Goal: Task Accomplishment & Management: Manage account settings

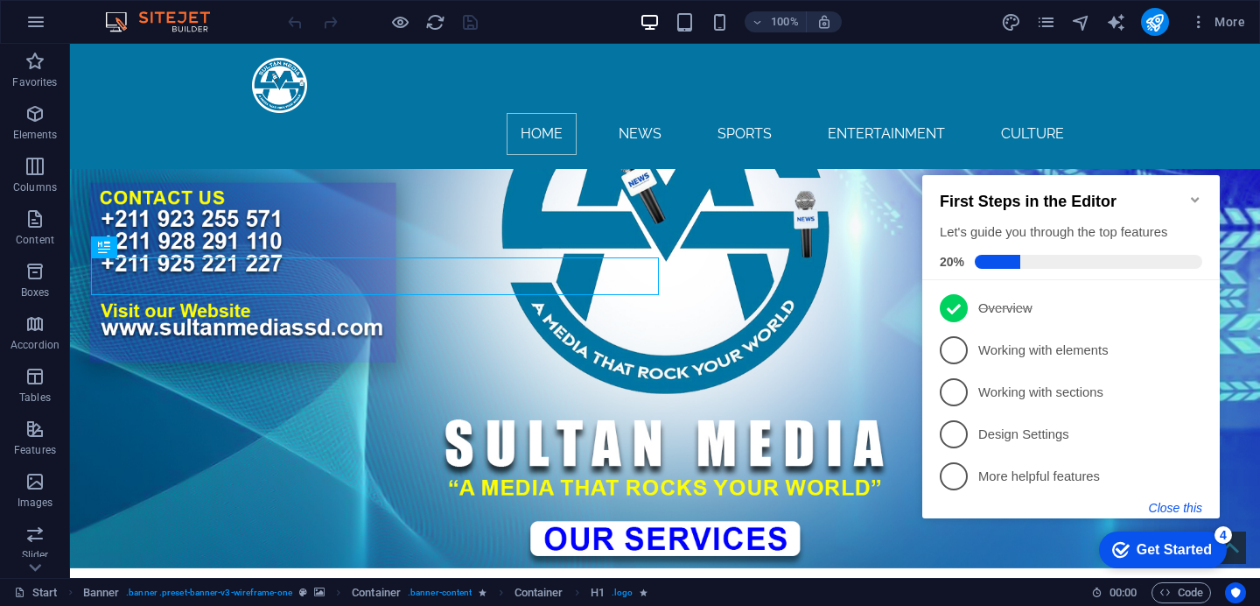
click at [1195, 505] on button "Close this" at bounding box center [1175, 508] width 53 height 14
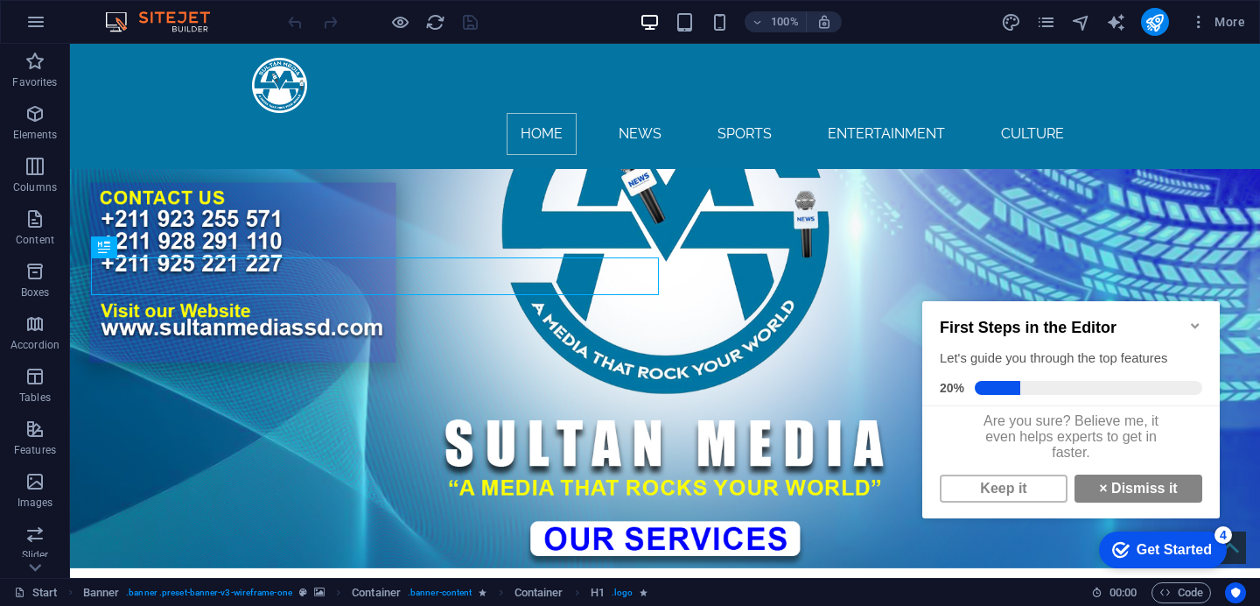
click at [1191, 323] on icon "Minimize checklist" at bounding box center [1195, 325] width 8 height 5
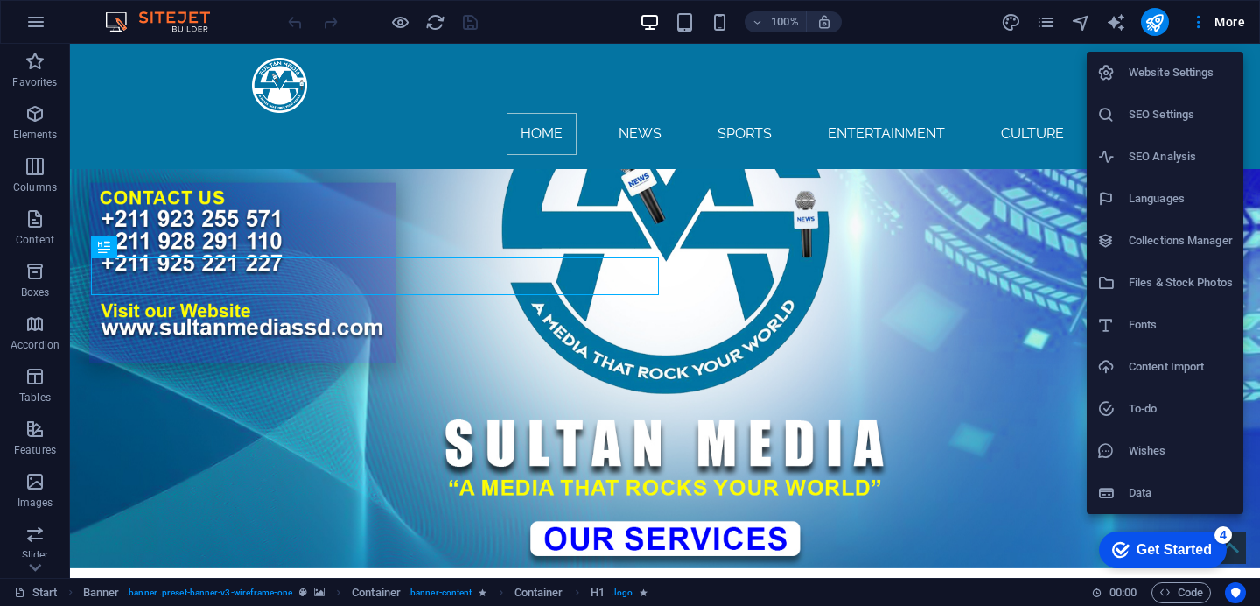
click at [1182, 242] on h6 "Collections Manager" at bounding box center [1181, 240] width 104 height 21
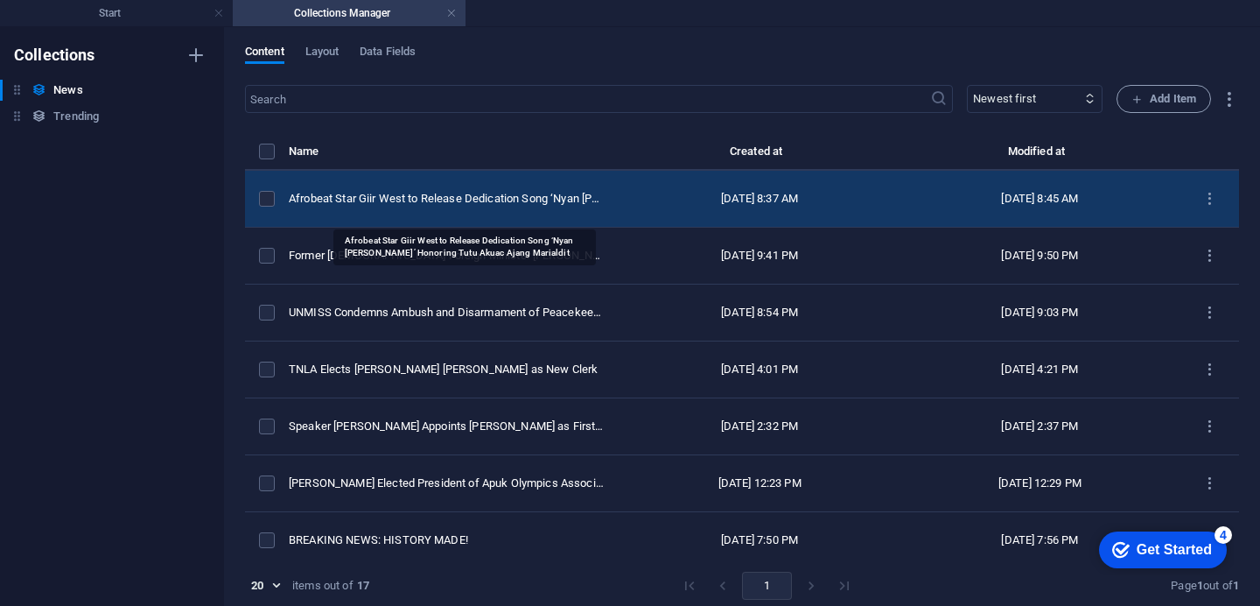
click at [414, 203] on div "Afrobeat Star Giir West to Release Dedication Song ‘Nyan [PERSON_NAME]’ Honorin…" at bounding box center [447, 199] width 317 height 16
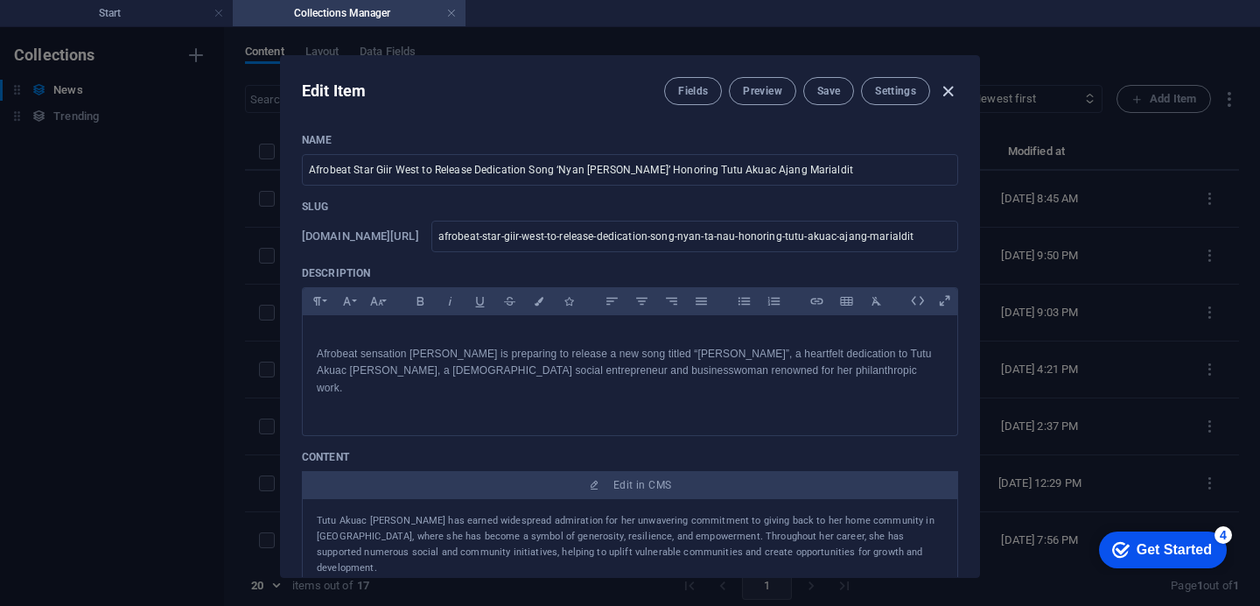
click at [948, 98] on icon "button" at bounding box center [948, 91] width 20 height 20
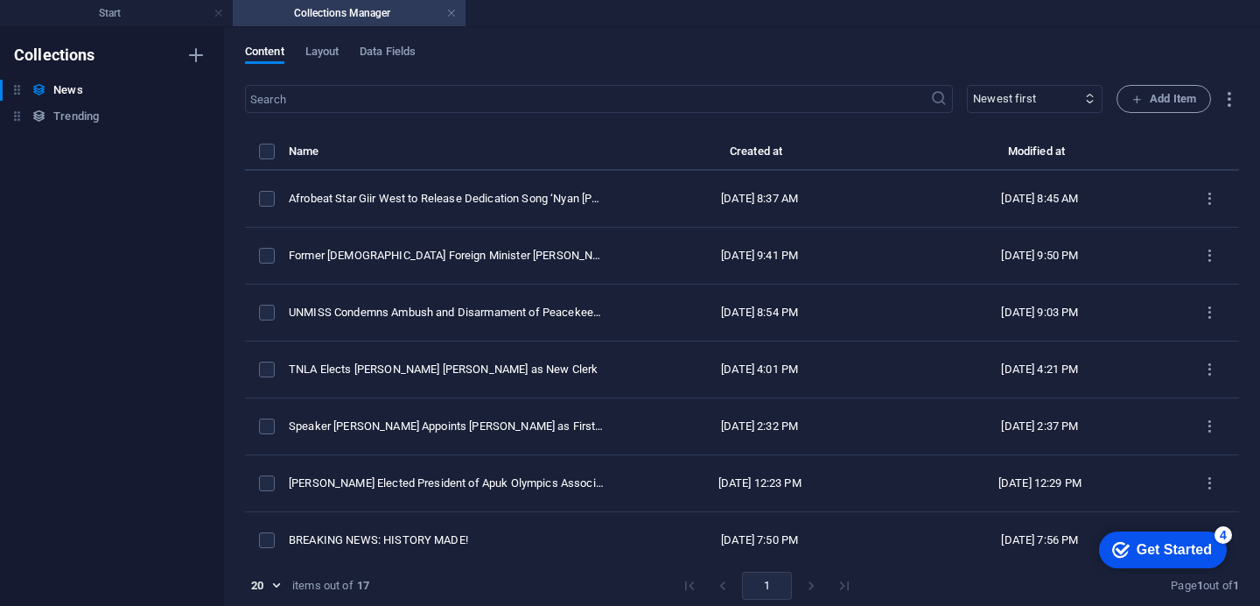
type input "afrobeat-star-giir-west-to-release-dedication-song-nyan-ta-nau-honoring-tutu-ak…"
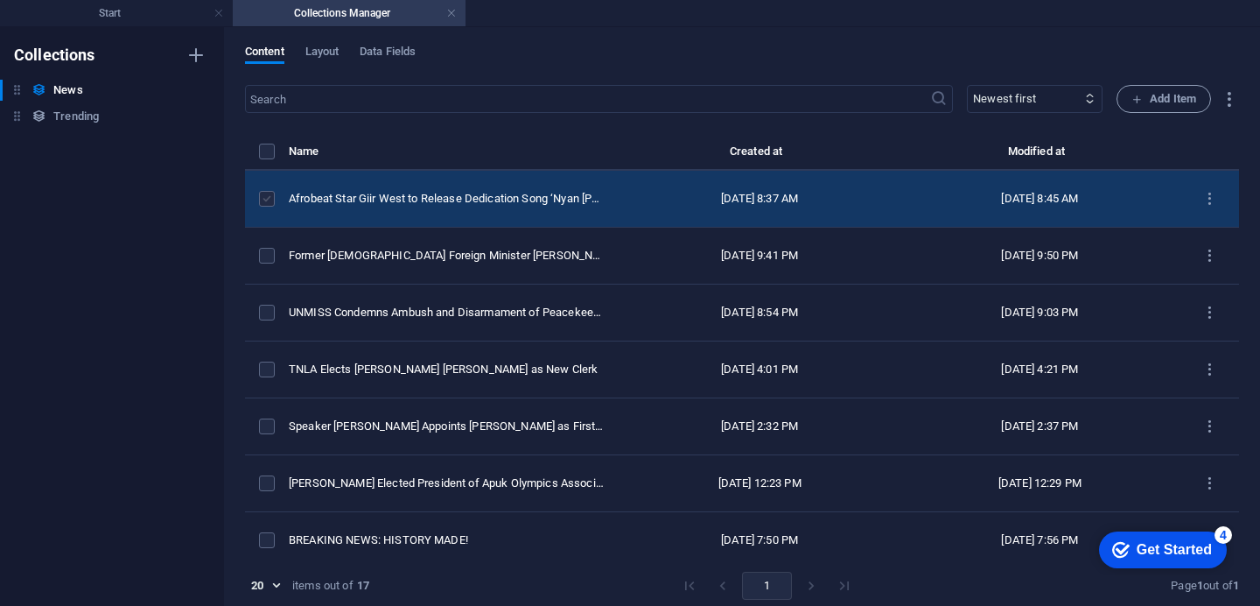
click at [269, 207] on label "items list" at bounding box center [267, 199] width 16 height 16
click at [0, 0] on input "items list" at bounding box center [0, 0] width 0 height 0
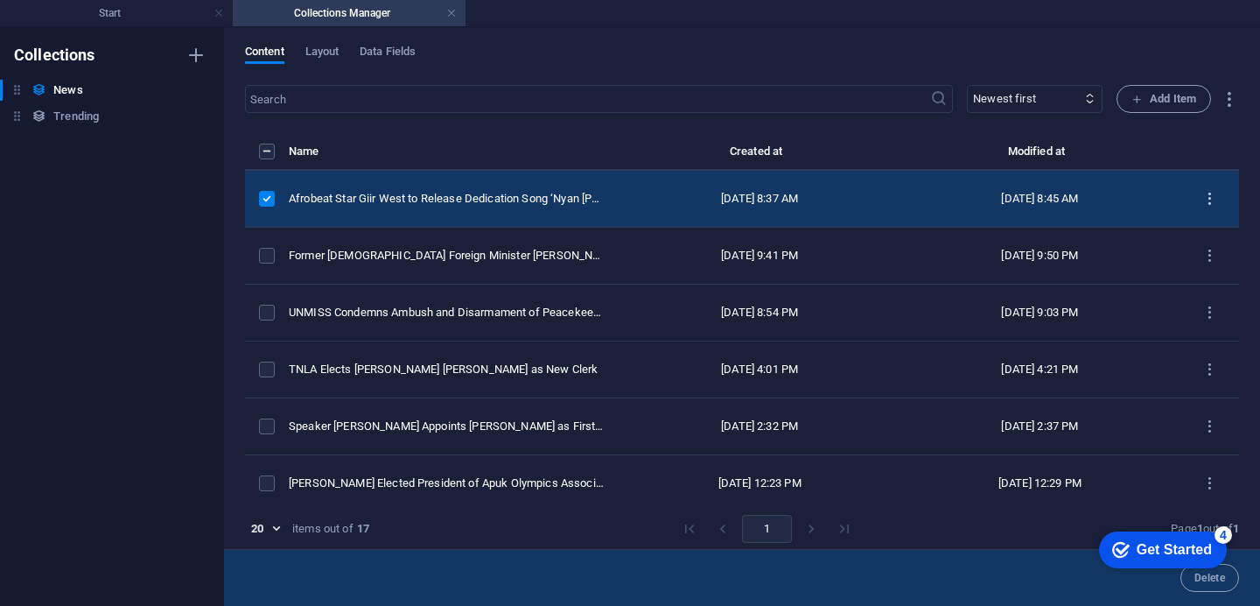
click at [1204, 207] on icon "items list" at bounding box center [1210, 199] width 17 height 17
click at [1221, 336] on h6 "Duplicate" at bounding box center [1210, 338] width 47 height 21
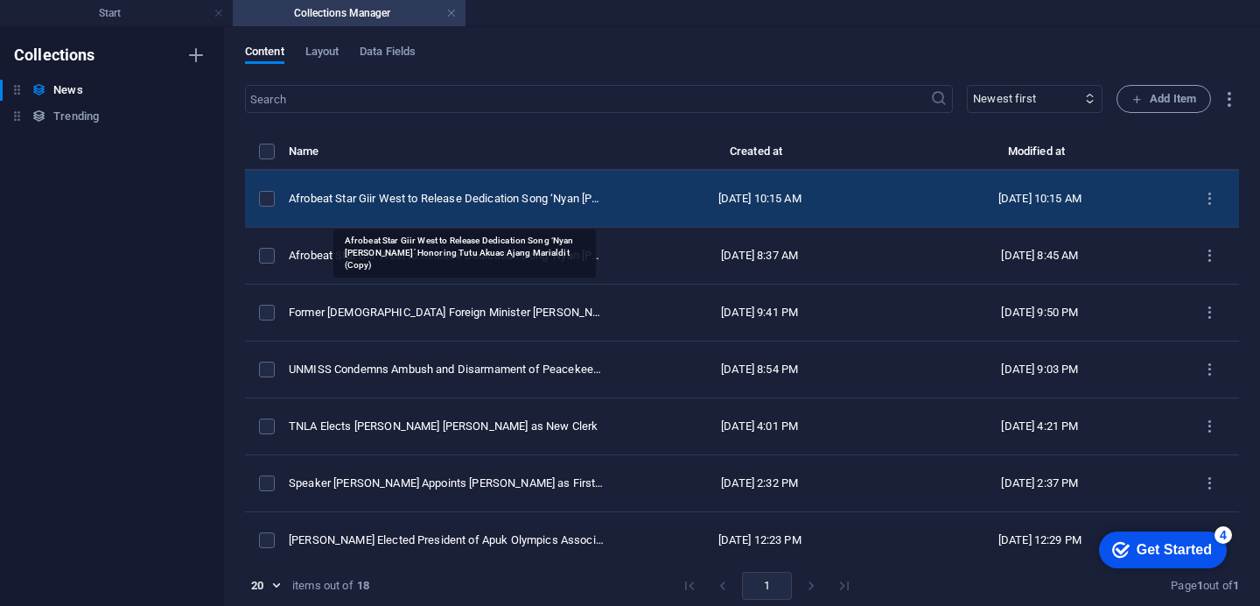
click at [527, 207] on div "Afrobeat Star Giir West to Release Dedication Song ‘Nyan [PERSON_NAME]’ Honorin…" at bounding box center [447, 199] width 317 height 16
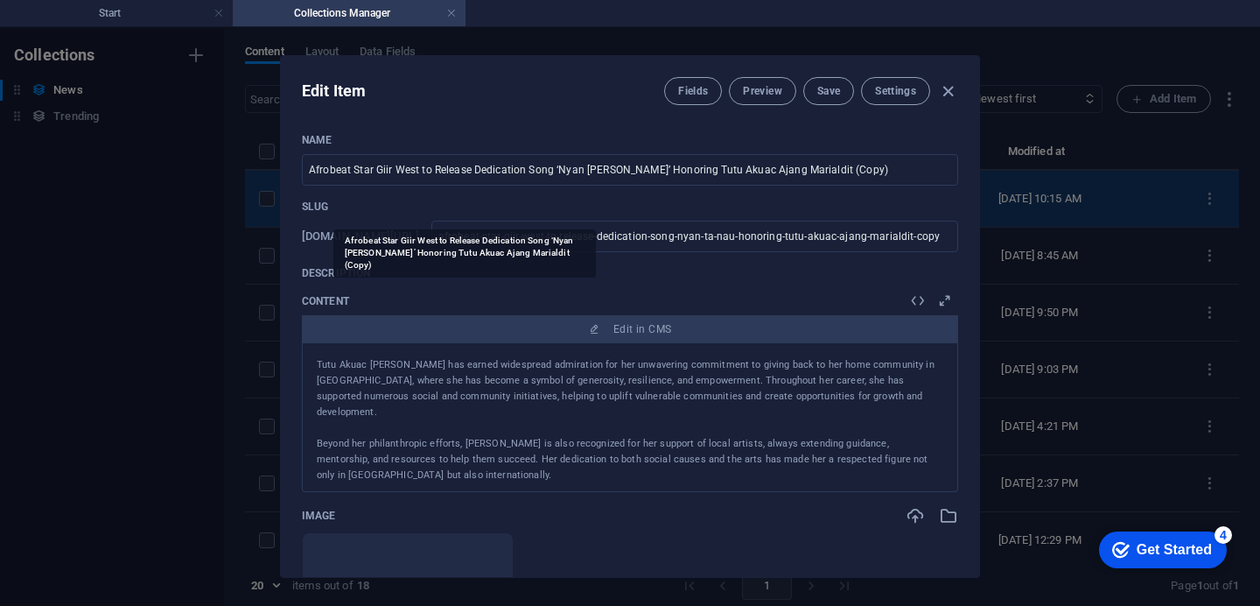
click at [527, 214] on div "Slug [DOMAIN_NAME][URL] afrobeat-star-giir-west-to-release-dedication-song-nyan…" at bounding box center [630, 226] width 656 height 53
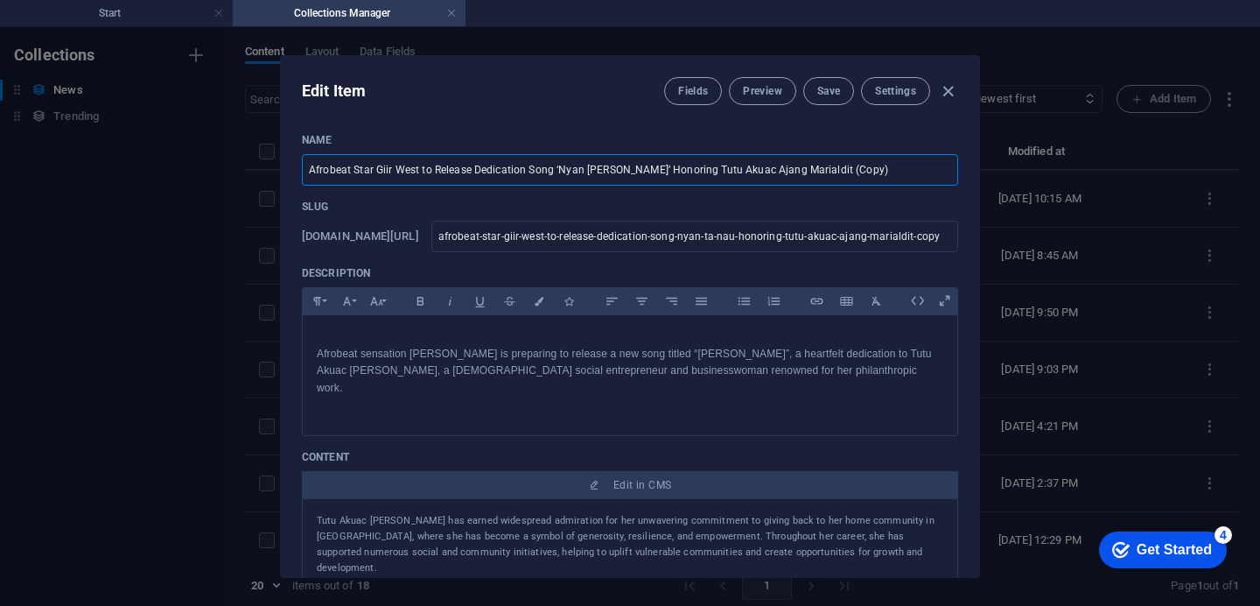
click at [828, 169] on input "Afrobeat Star Giir West to Release Dedication Song ‘Nyan [PERSON_NAME]’ Honorin…" at bounding box center [630, 170] width 656 height 32
type input "Afrobeat Star Giir West to Release Dedication Song ‘Nyan [PERSON_NAME]’ Honorin…"
type input "afrobeat-star-giir-west-to-release-dedication-song-nyan-ta-nau-honoring-tutu-ak…"
type input "Afrobeat Star Giir West to Release Dedication Song ‘Nyan [PERSON_NAME]’ Honorin…"
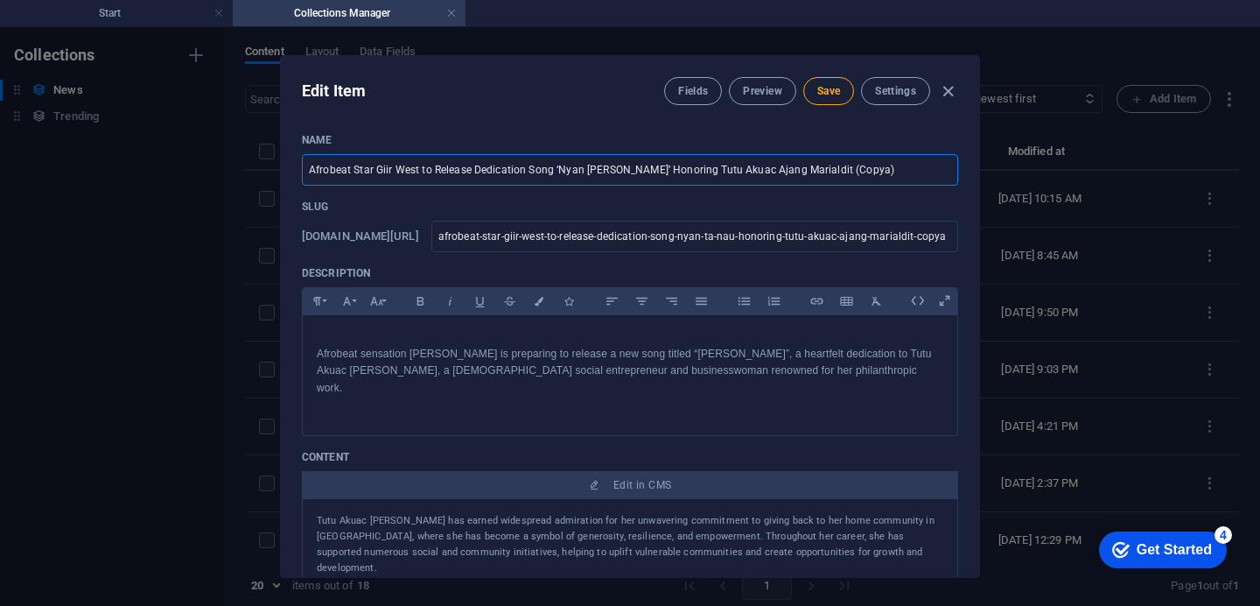
type input "afrobeat-star-giir-west-to-release-dedication-song-nyan-ta-nau-honoring-tutu-ak…"
click at [831, 172] on input "Afrobeat Star Giir West to Release Dedication Song ‘Nyan [PERSON_NAME]’ Honorin…" at bounding box center [630, 170] width 656 height 32
type input "v"
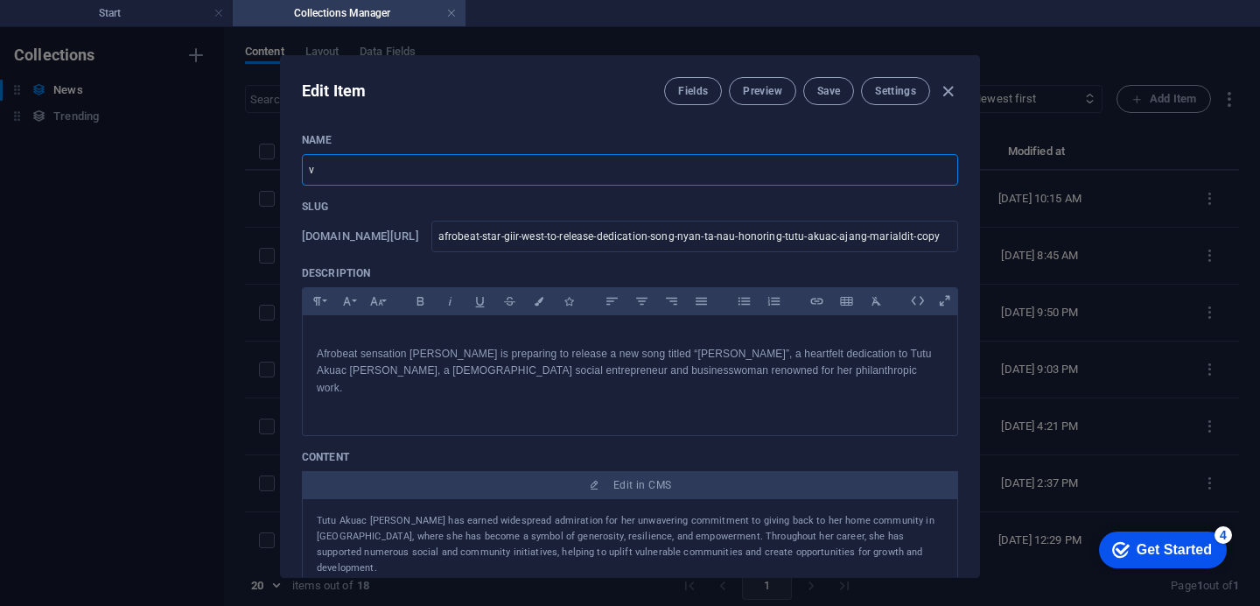
type input "v"
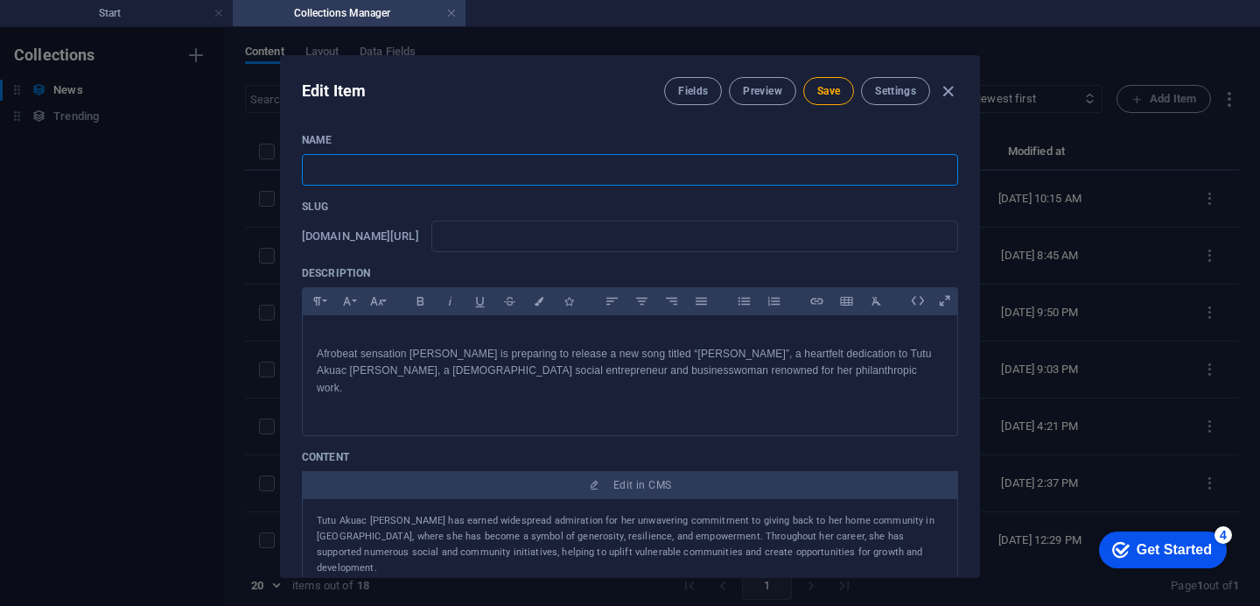
click at [328, 172] on input "text" at bounding box center [630, 170] width 656 height 32
type input "v"
paste input "[DEMOGRAPHIC_DATA] Lawyer [PERSON_NAME] Turns Online Hate into Inspiration and …"
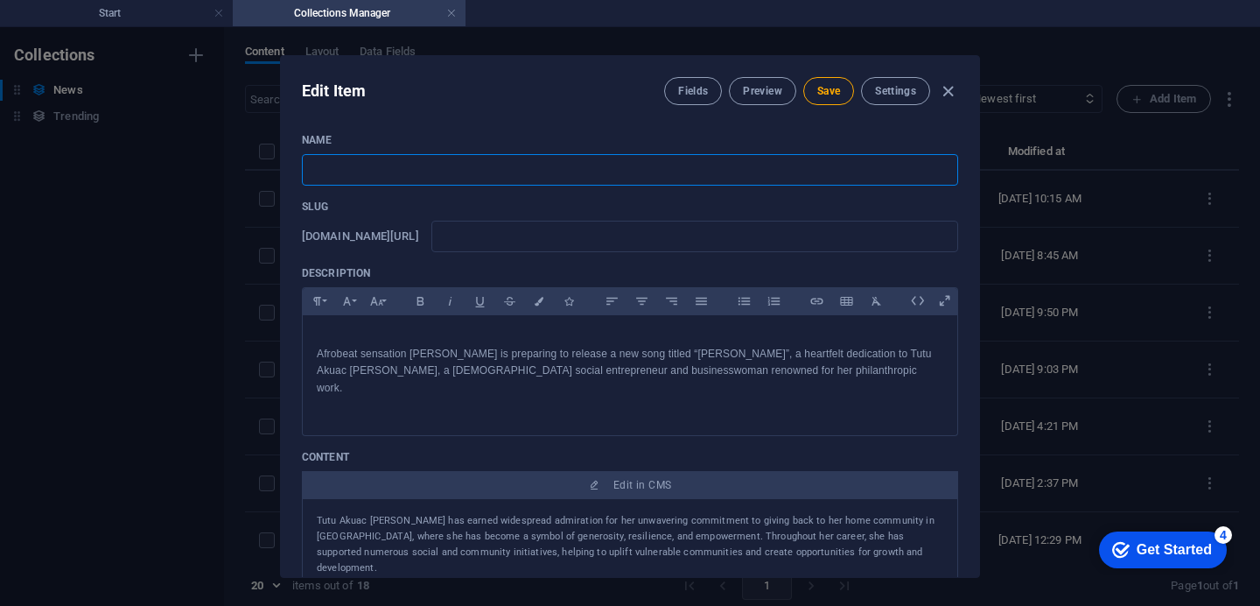
type input "[DEMOGRAPHIC_DATA] Lawyer [PERSON_NAME] Turns Online Hate into Inspiration and …"
type input "[DEMOGRAPHIC_DATA]-lawyer-[PERSON_NAME]-turns-online-hate-into-inspiration-and-…"
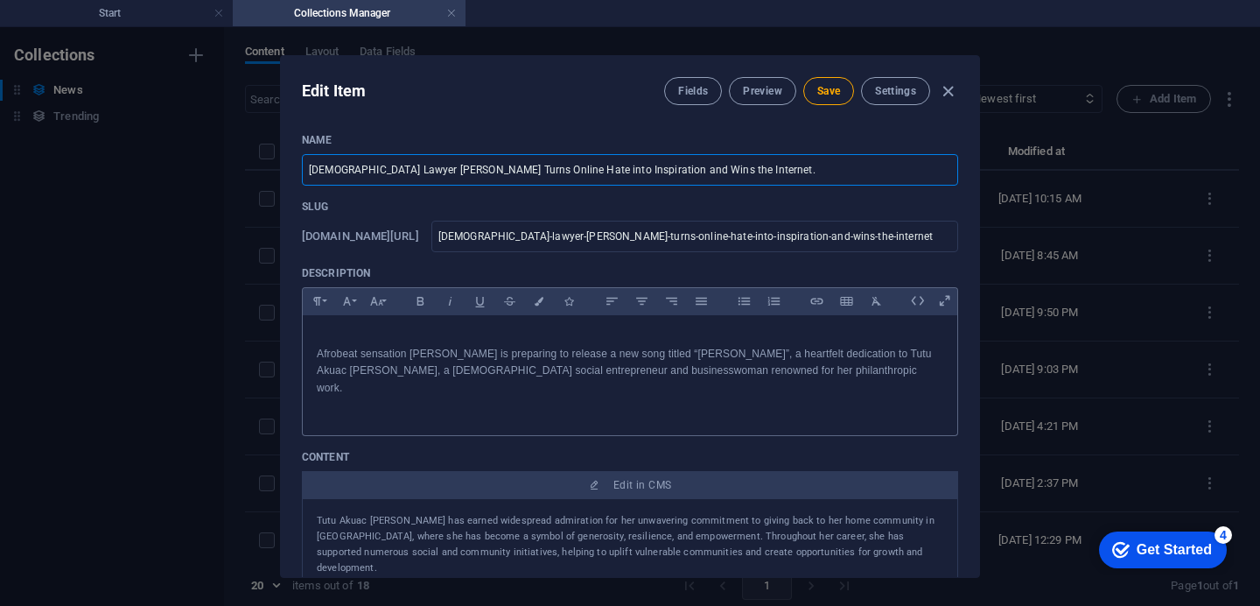
type input "[DEMOGRAPHIC_DATA] Lawyer [PERSON_NAME] Turns Online Hate into Inspiration and …"
click at [805, 365] on p "Afrobeat sensation [PERSON_NAME] is preparing to release a new song titled “[PE…" at bounding box center [630, 371] width 627 height 51
click at [804, 367] on p "Afrobeat sensation [PERSON_NAME] is preparing to release a new song titled “[PE…" at bounding box center [630, 371] width 627 height 51
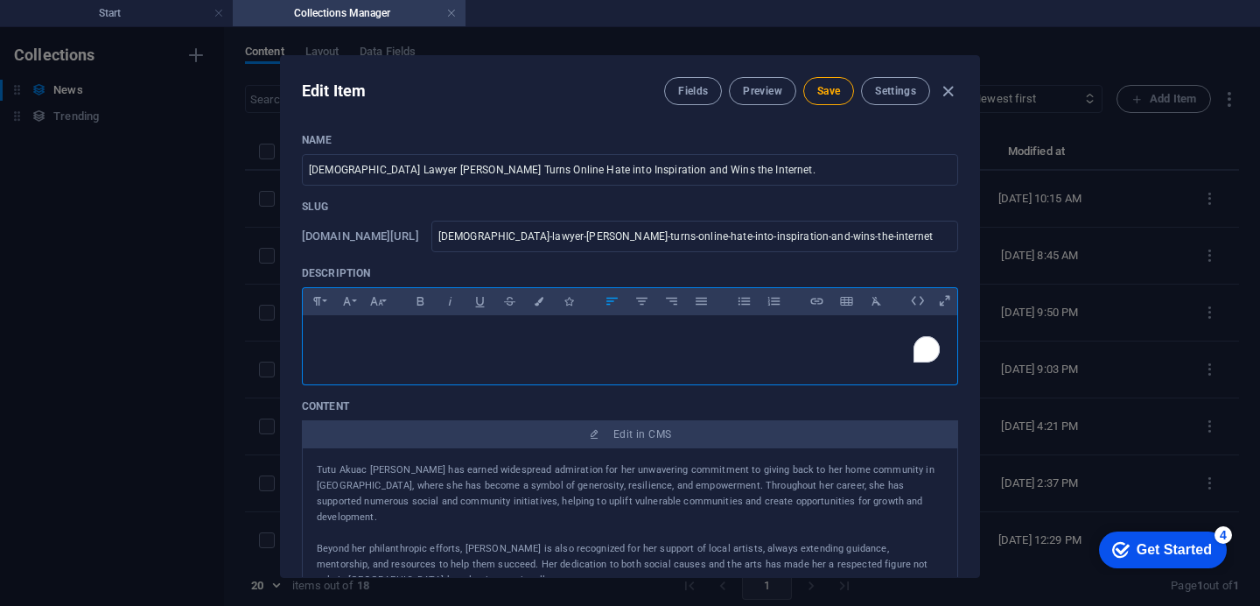
click at [329, 344] on p "​" at bounding box center [630, 337] width 627 height 17
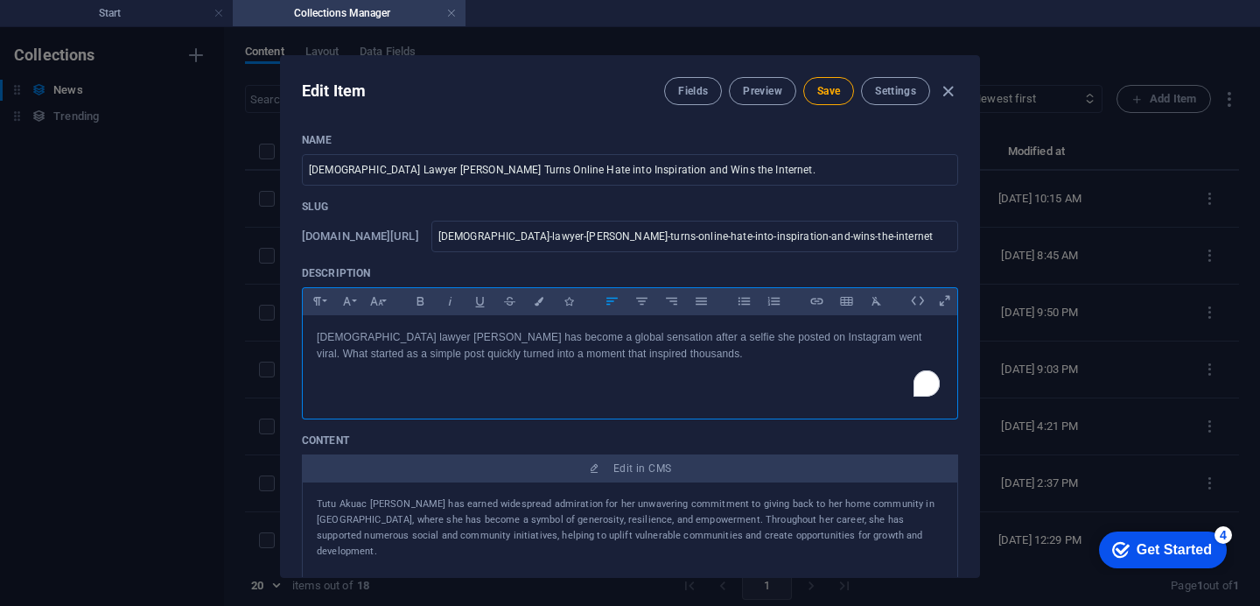
scroll to position [1973, 0]
click at [836, 88] on span "Save" at bounding box center [828, 91] width 23 height 14
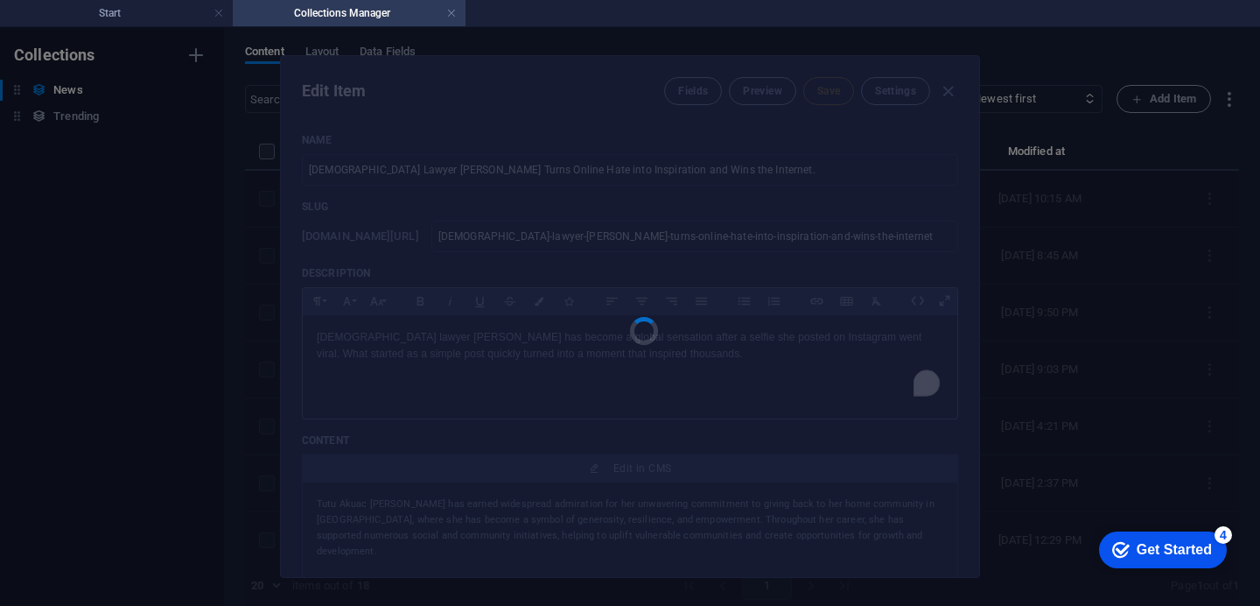
type input "[DEMOGRAPHIC_DATA]-lawyer-[PERSON_NAME]-turns-online-hate-into-inspiration-and-…"
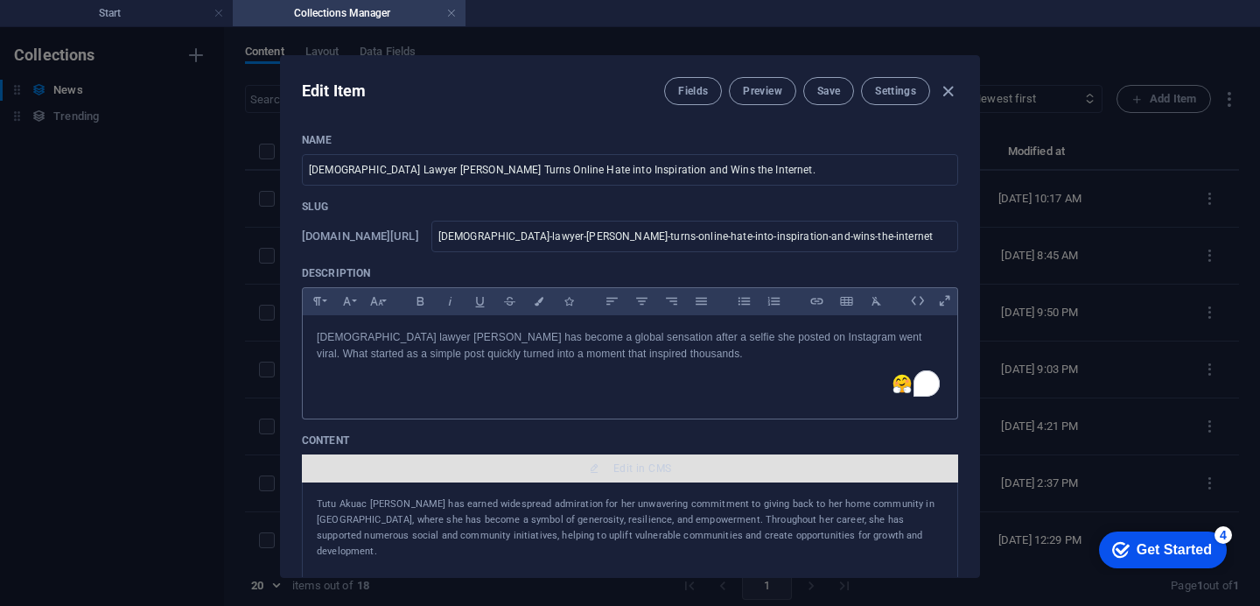
click at [634, 465] on span "Edit in CMS" at bounding box center [642, 468] width 58 height 14
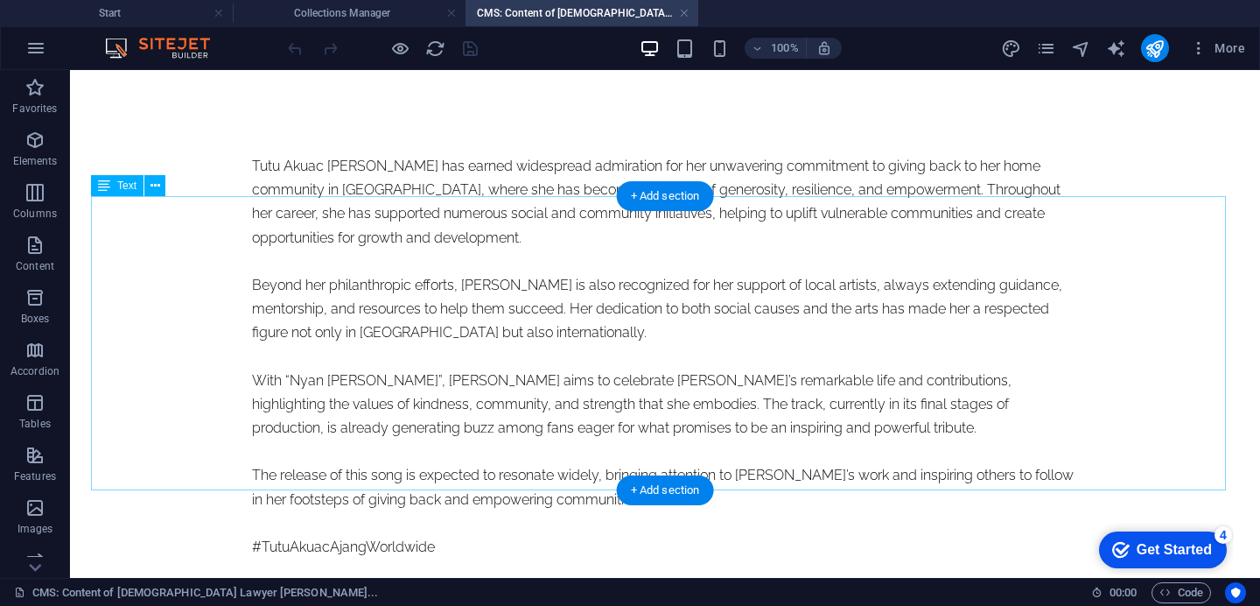
scroll to position [0, 0]
click at [275, 478] on div "Tutu Akuac [PERSON_NAME] has earned widespread admiration for her unwavering co…" at bounding box center [665, 356] width 826 height 404
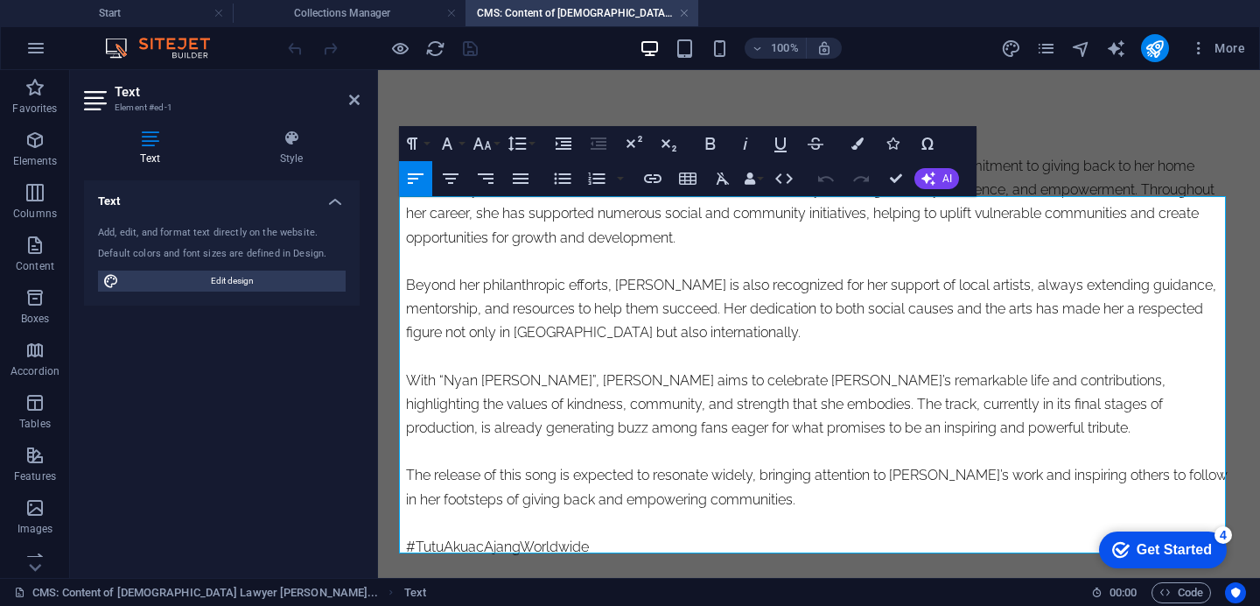
click at [581, 543] on p "#TutuAkuacAjangWorldwide" at bounding box center [819, 547] width 826 height 24
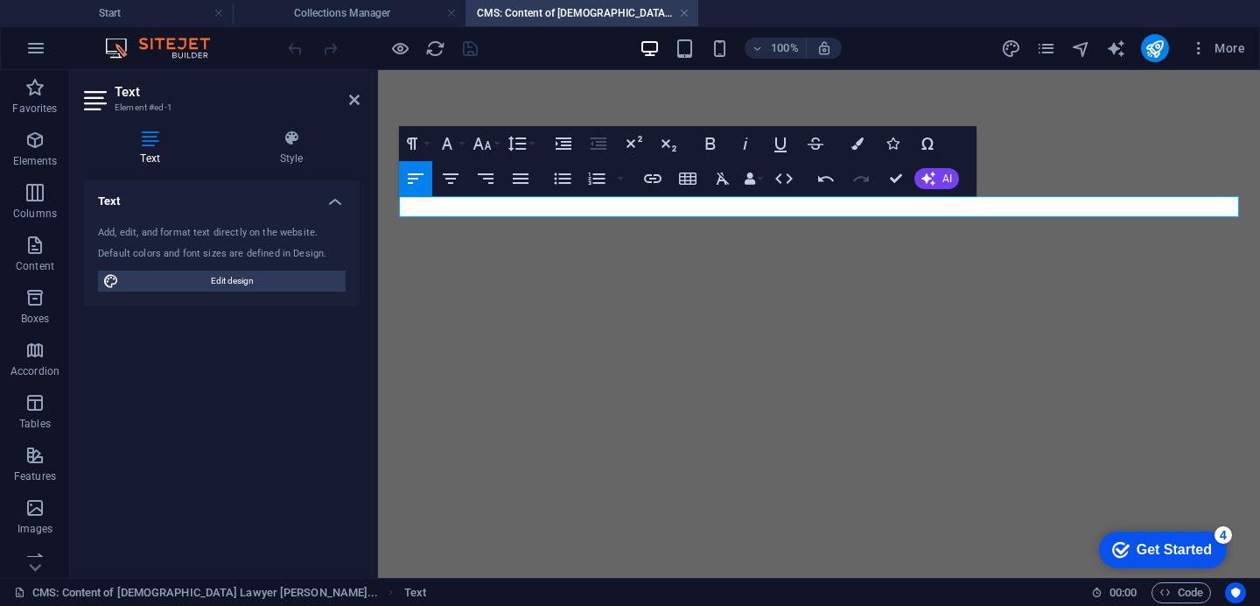
click at [495, 178] on p at bounding box center [819, 166] width 826 height 24
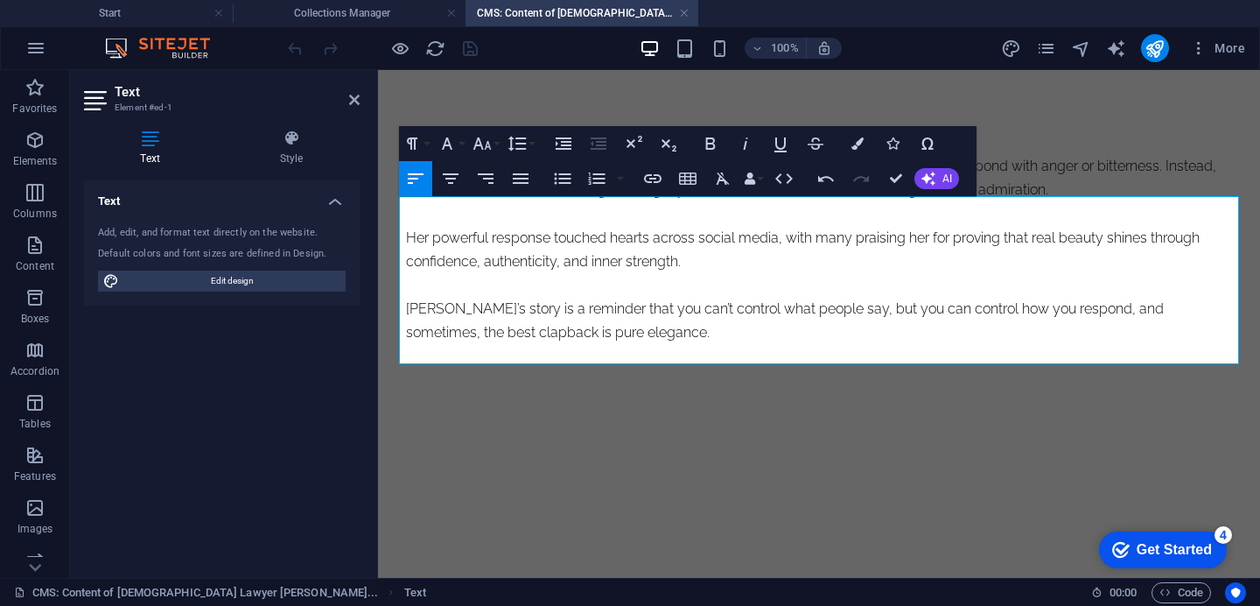
scroll to position [8668, 1]
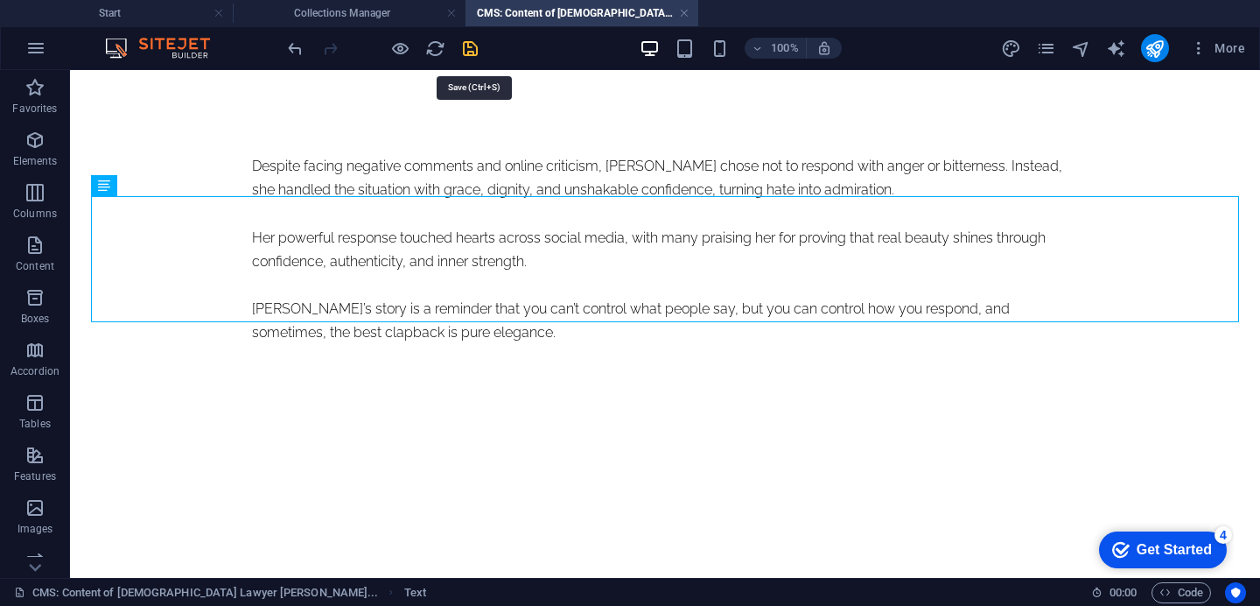
click at [480, 55] on icon "save" at bounding box center [470, 49] width 20 height 20
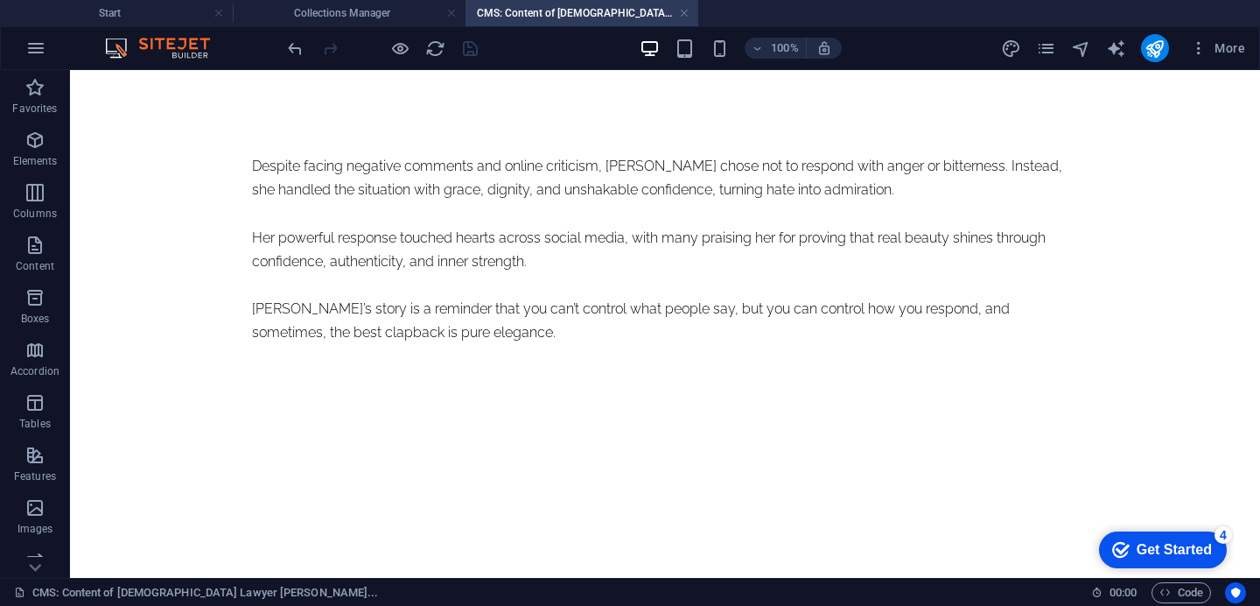
click at [531, 18] on h4 "CMS: Content of [DEMOGRAPHIC_DATA] Lawyer [PERSON_NAME]..." at bounding box center [582, 13] width 233 height 19
click at [537, 13] on h4 "CMS: Content of [DEMOGRAPHIC_DATA] Lawyer [PERSON_NAME]..." at bounding box center [582, 13] width 233 height 19
click at [403, 22] on h4 "Collections Manager" at bounding box center [349, 13] width 233 height 19
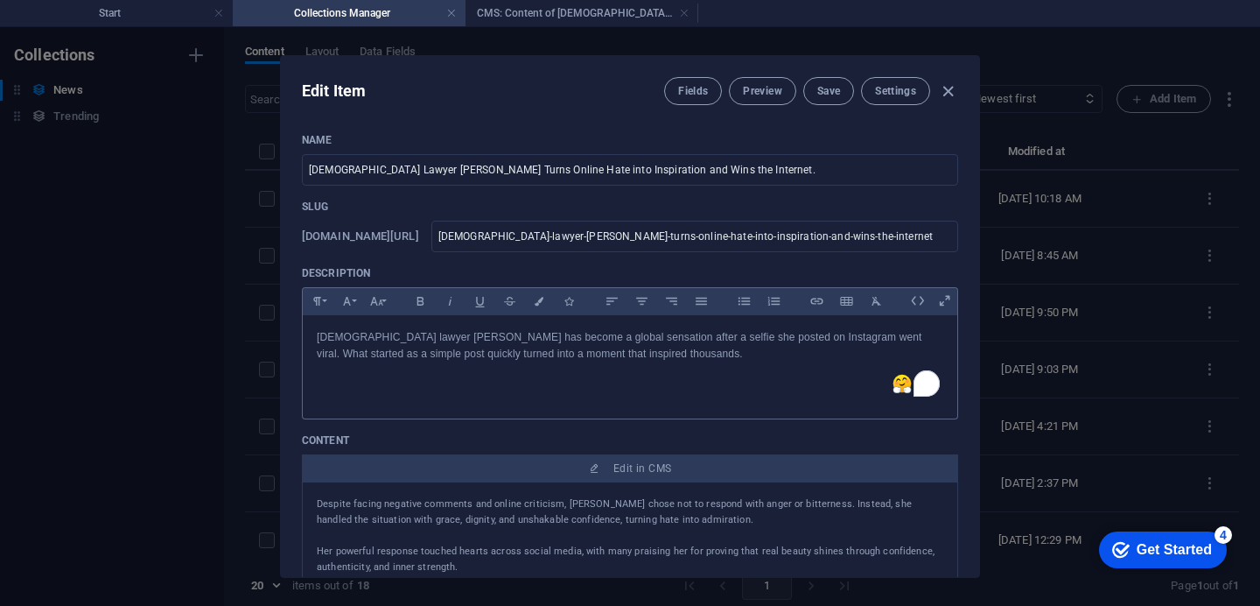
click at [982, 277] on div "Edit Item Fields Preview Save Settings Name Zambian Lawyer [PERSON_NAME] Turns …" at bounding box center [630, 316] width 1260 height 578
type input "[DEMOGRAPHIC_DATA]-lawyer-[PERSON_NAME]-turns-online-hate-into-inspiration-and-…"
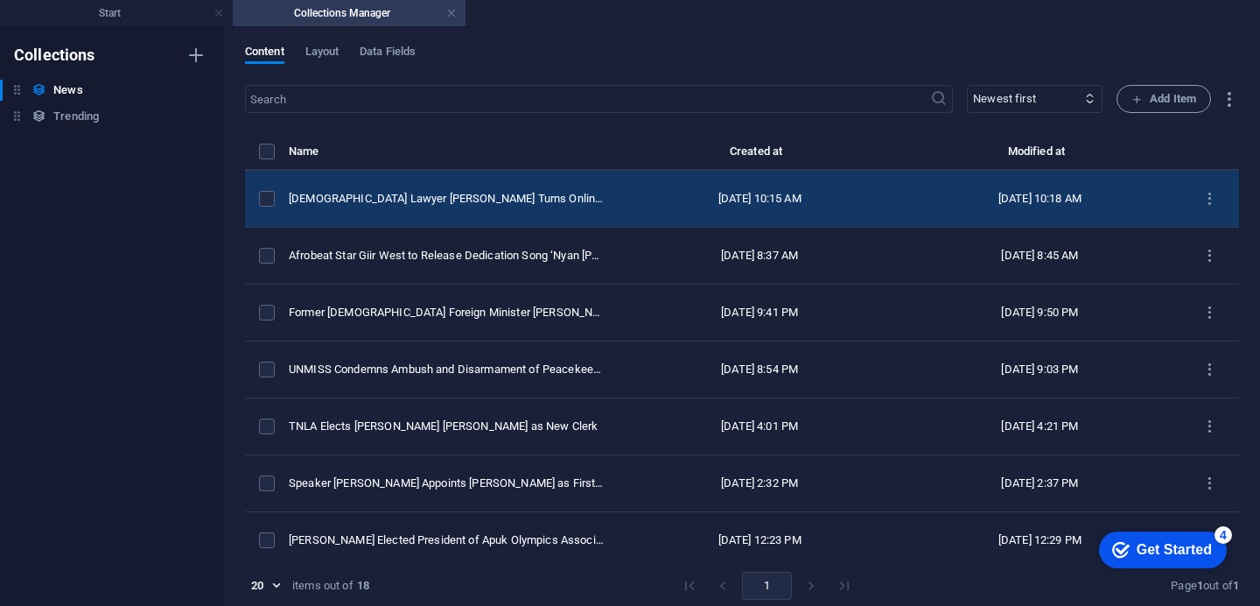
click at [530, 200] on td "[DEMOGRAPHIC_DATA] Lawyer [PERSON_NAME] Turns Online Hate into Inspiration and …" at bounding box center [454, 199] width 331 height 57
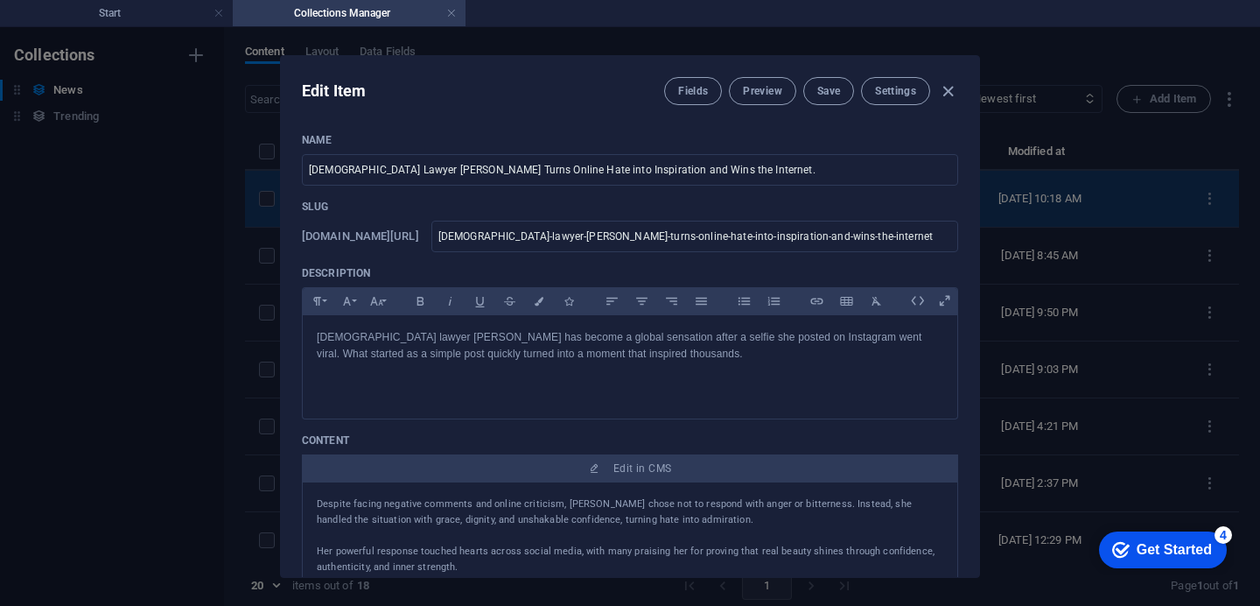
click at [530, 200] on p "Slug" at bounding box center [630, 207] width 656 height 14
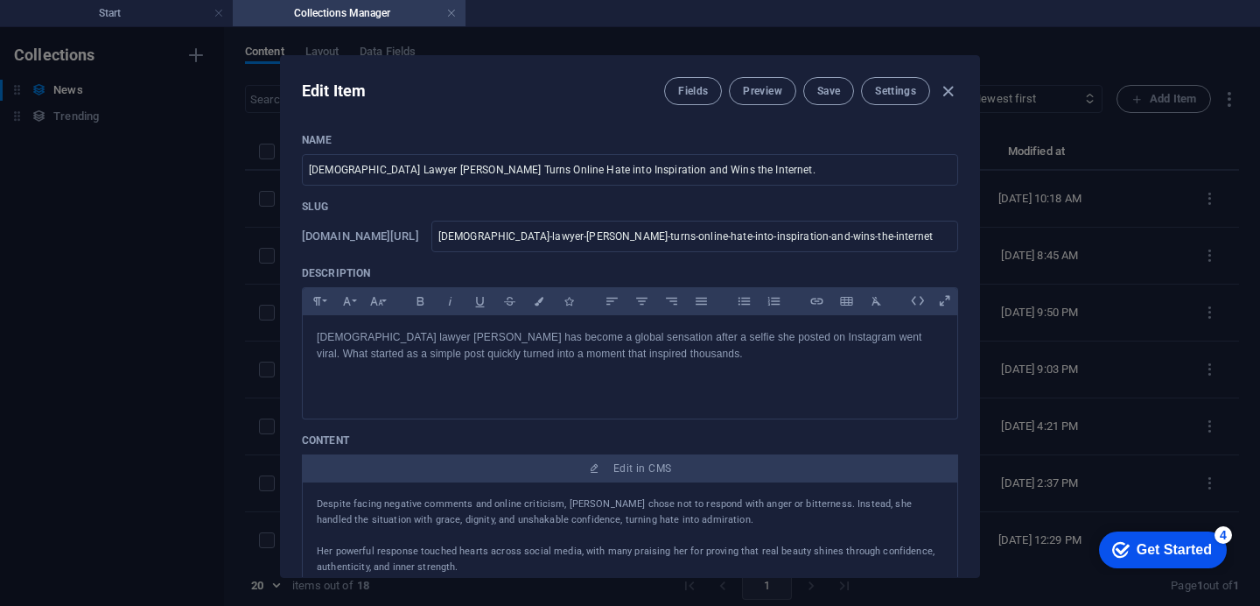
click at [977, 251] on div "Name Zambian Lawyer [PERSON_NAME] Turns Online Hate into Inspiration and Wins t…" at bounding box center [630, 348] width 698 height 458
click at [977, 230] on div "Name Zambian Lawyer [PERSON_NAME] Turns Online Hate into Inspiration and Wins t…" at bounding box center [630, 348] width 698 height 458
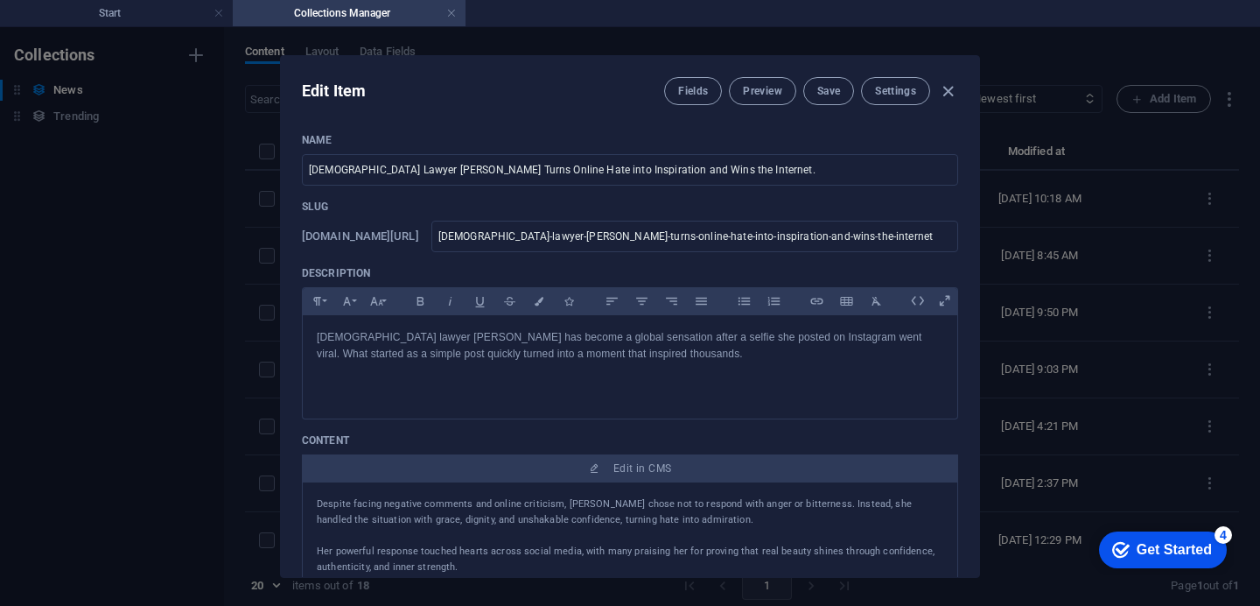
click at [973, 263] on div "Name Zambian Lawyer [PERSON_NAME] Turns Online Hate into Inspiration and Wins t…" at bounding box center [630, 348] width 698 height 458
click at [965, 338] on div "Name Zambian Lawyer [PERSON_NAME] Turns Online Hate into Inspiration and Wins t…" at bounding box center [630, 348] width 698 height 458
click at [972, 240] on div "Name Zambian Lawyer [PERSON_NAME] Turns Online Hate into Inspiration and Wins t…" at bounding box center [630, 348] width 698 height 458
click at [971, 252] on div "Name Zambian Lawyer [PERSON_NAME] Turns Online Hate into Inspiration and Wins t…" at bounding box center [630, 348] width 698 height 458
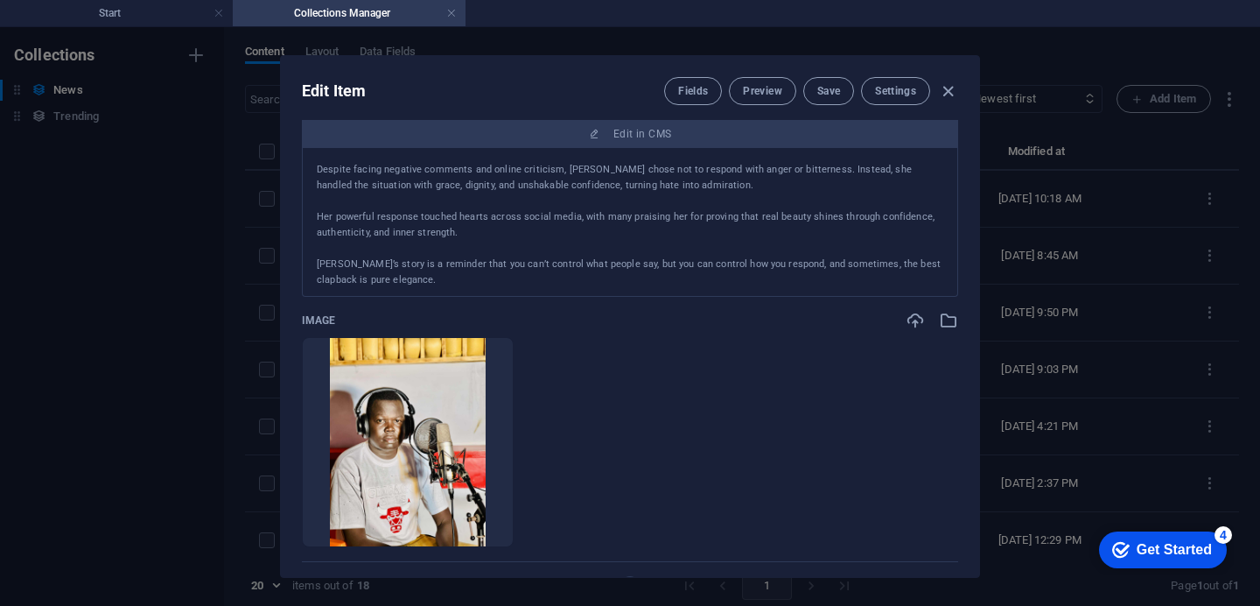
scroll to position [330, 0]
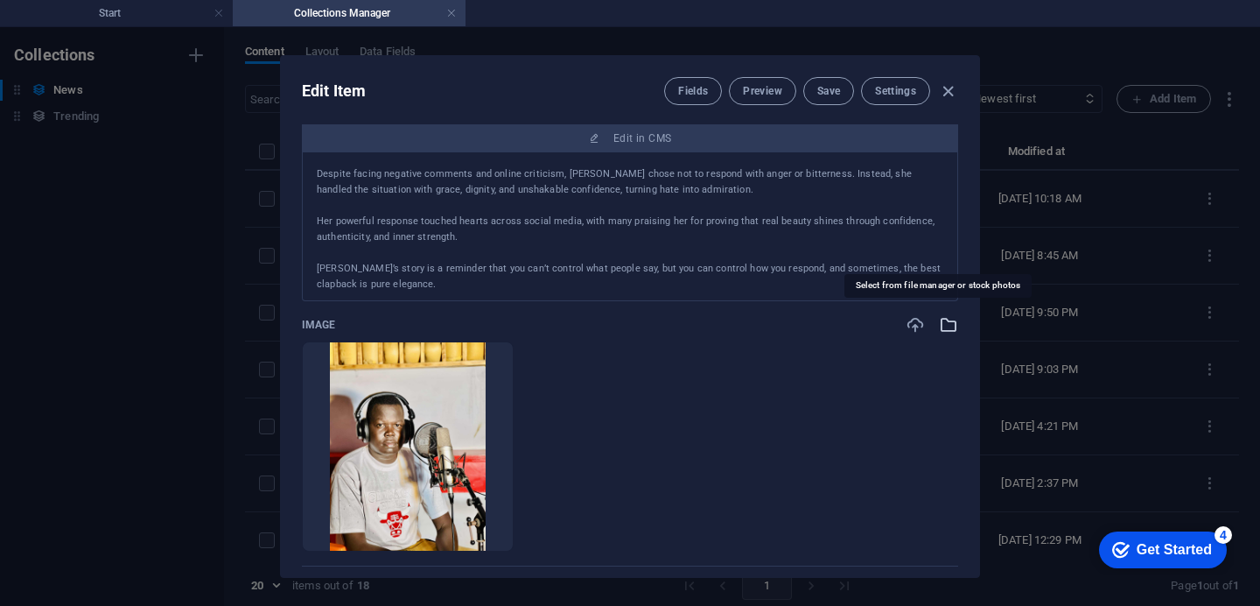
click at [945, 319] on icon "button" at bounding box center [948, 324] width 19 height 19
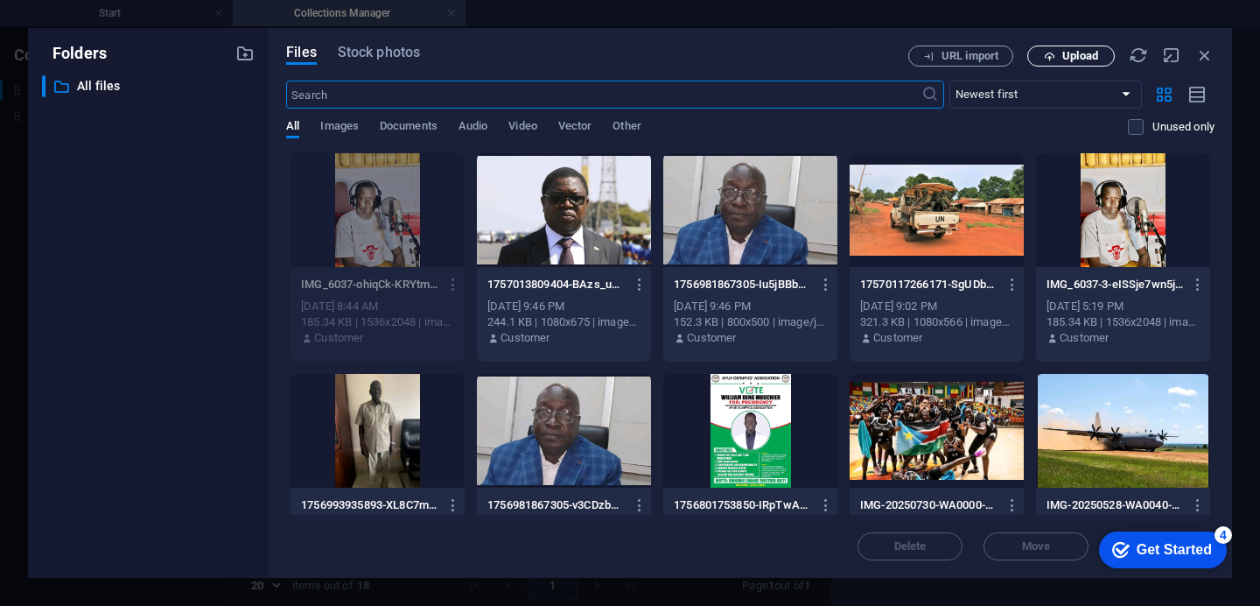
click at [1089, 53] on span "Upload" at bounding box center [1080, 56] width 36 height 11
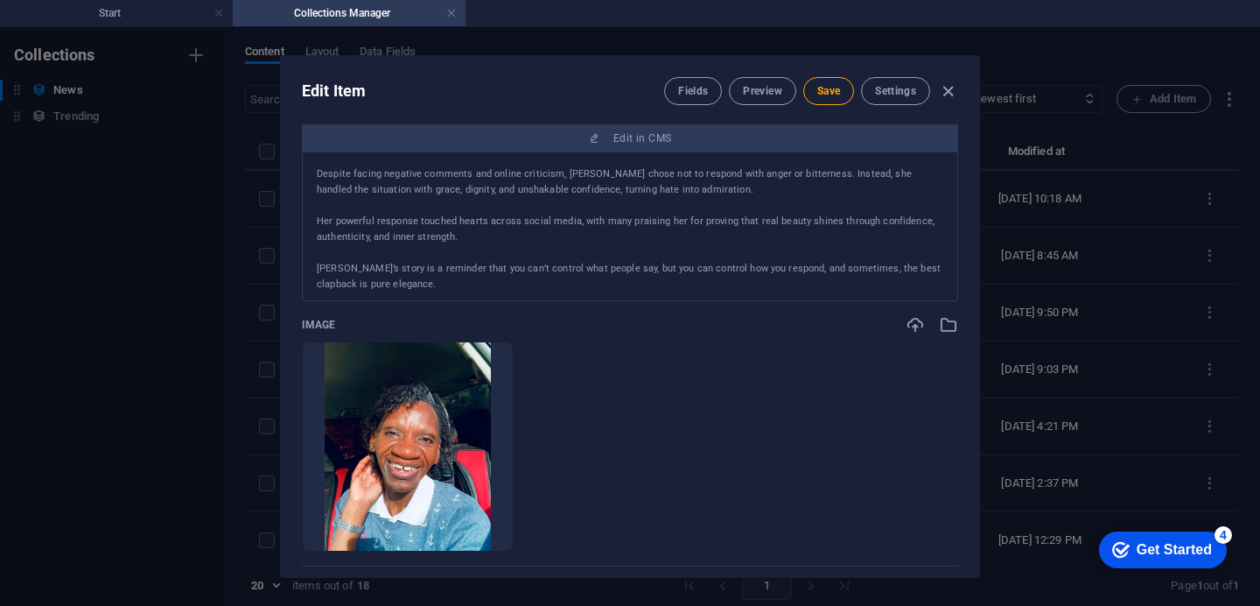
click at [978, 304] on div "Edit Item Fields Preview Save Settings Name Zambian Lawyer [PERSON_NAME] Turns …" at bounding box center [630, 316] width 700 height 522
click at [978, 302] on div "Edit Item Fields Preview Save Settings Name Zambian Lawyer [PERSON_NAME] Turns …" at bounding box center [630, 316] width 700 height 522
drag, startPoint x: 978, startPoint y: 302, endPoint x: 977, endPoint y: 312, distance: 9.7
click at [977, 312] on div "Edit Item Fields Preview Save Settings Name Zambian Lawyer [PERSON_NAME] Turns …" at bounding box center [630, 316] width 700 height 522
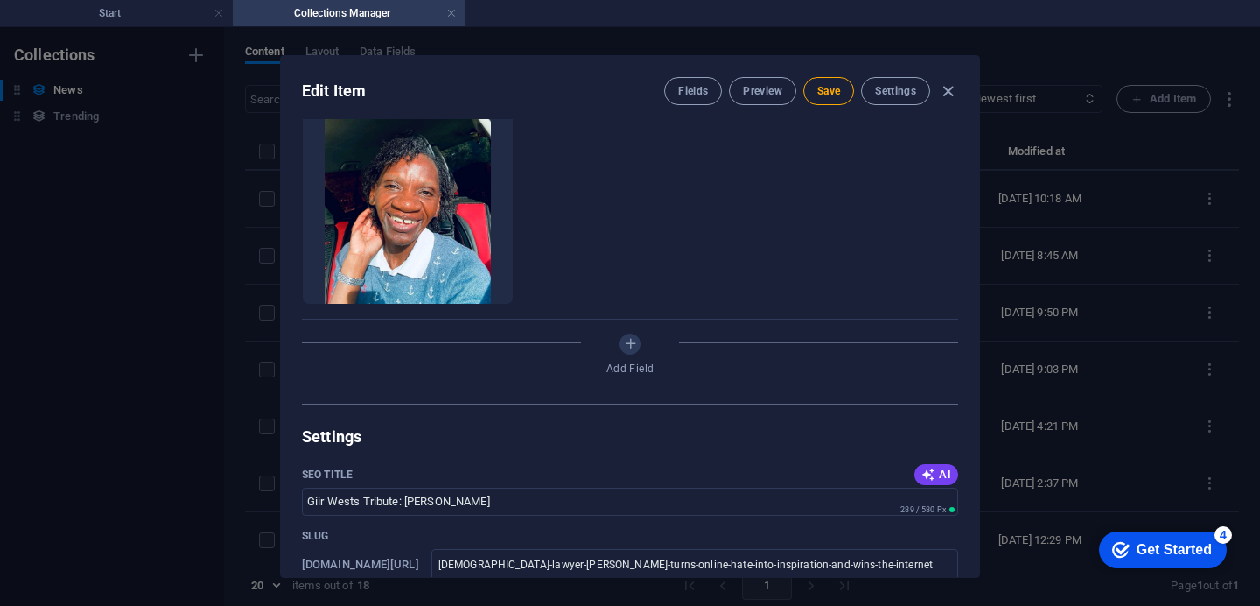
scroll to position [676, 0]
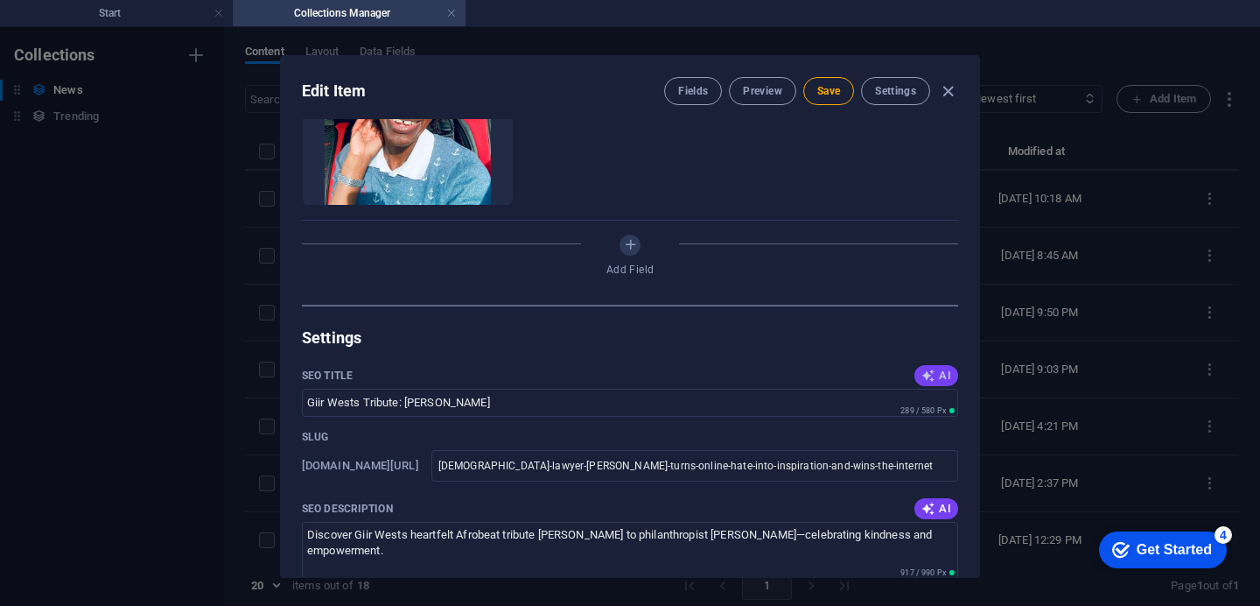
click at [934, 370] on span "AI" at bounding box center [937, 375] width 30 height 14
type input "[PERSON_NAME]: Resilience & Grace"
click at [933, 505] on span "AI" at bounding box center [937, 508] width 30 height 14
type textarea "Discover how [DEMOGRAPHIC_DATA] lawyer [PERSON_NAME] transformed online hate in…"
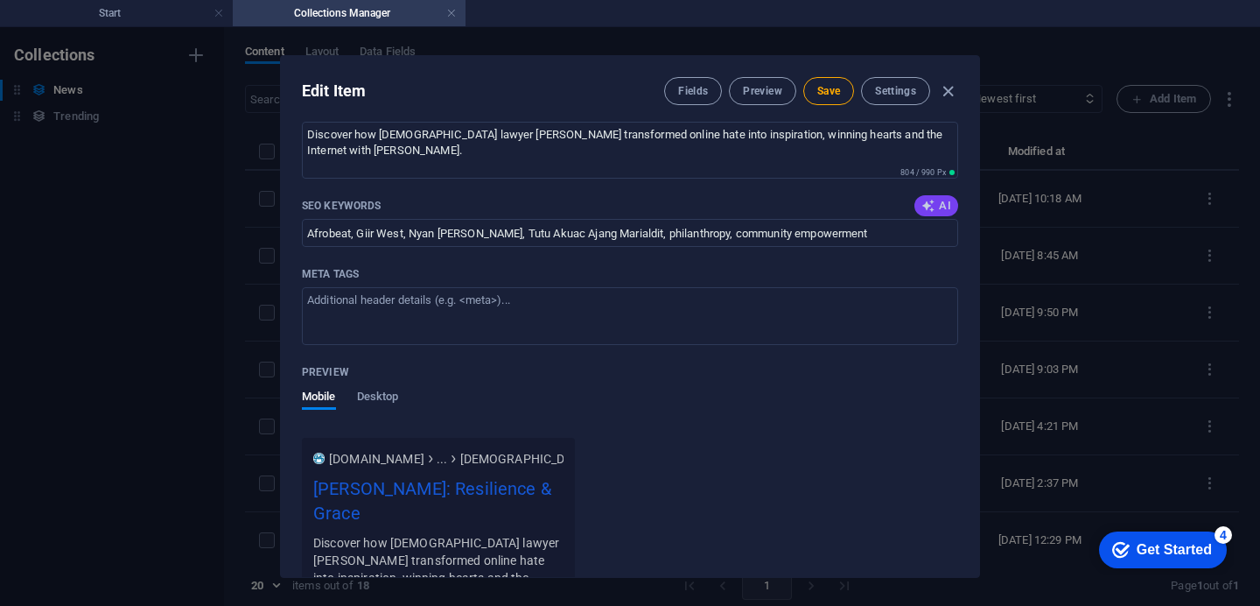
click at [926, 209] on icon "button" at bounding box center [929, 206] width 14 height 14
type input "[DEMOGRAPHIC_DATA] lawyer, [PERSON_NAME], online hate, social media inspiration…"
drag, startPoint x: 978, startPoint y: 472, endPoint x: 977, endPoint y: 490, distance: 18.4
click at [977, 491] on div "Edit Item Fields Preview Save Settings Name Zambian Lawyer [PERSON_NAME] Turns …" at bounding box center [630, 316] width 700 height 522
click at [865, 447] on div "SEO Title AI [PERSON_NAME]: Resilience & Grace ​ 299 / 580 Px Slug [DOMAIN_NAME…" at bounding box center [630, 497] width 656 height 1071
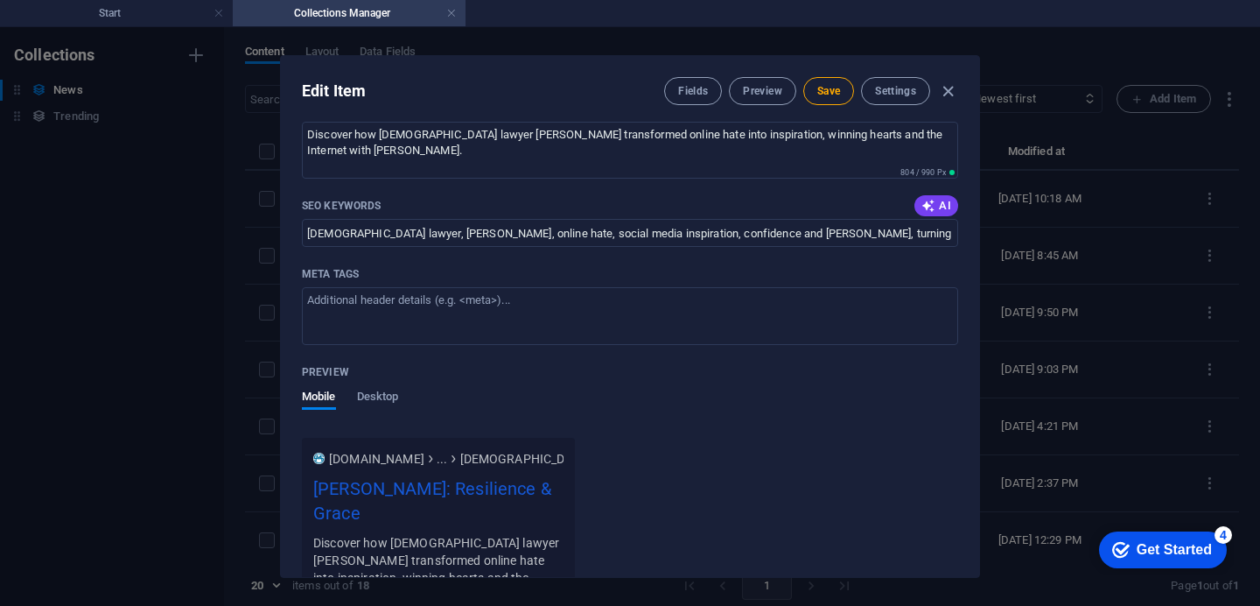
drag, startPoint x: 978, startPoint y: 471, endPoint x: 978, endPoint y: 484, distance: 13.2
click at [978, 484] on div "Edit Item Fields Preview Save Settings Name Zambian Lawyer [PERSON_NAME] Turns …" at bounding box center [630, 316] width 1260 height 578
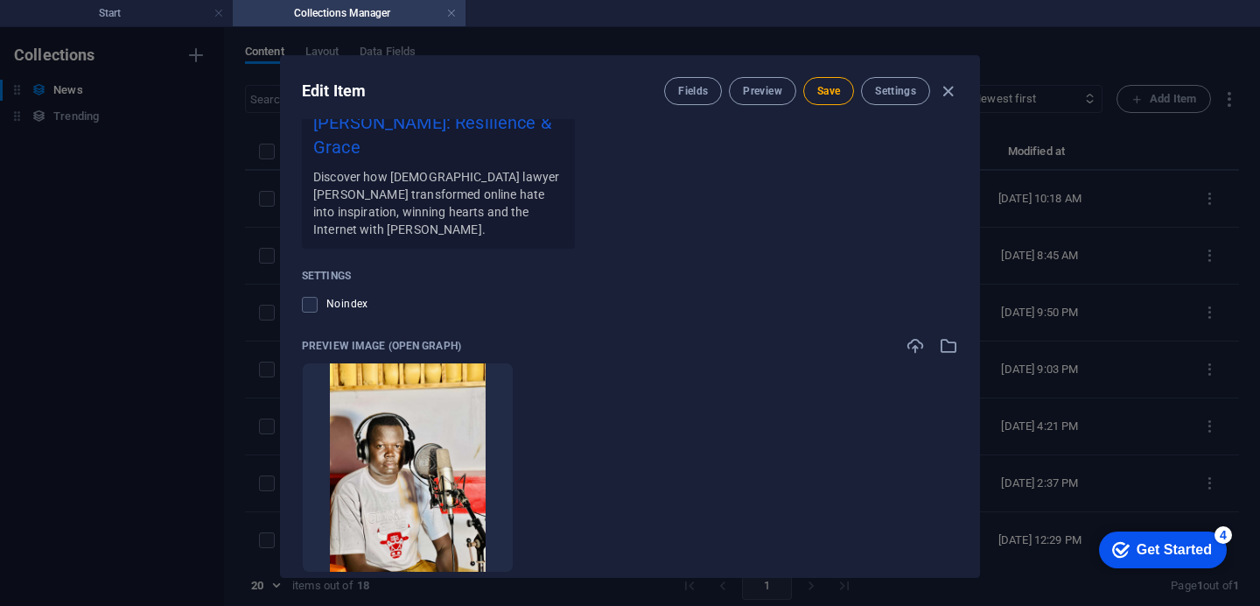
scroll to position [1476, 0]
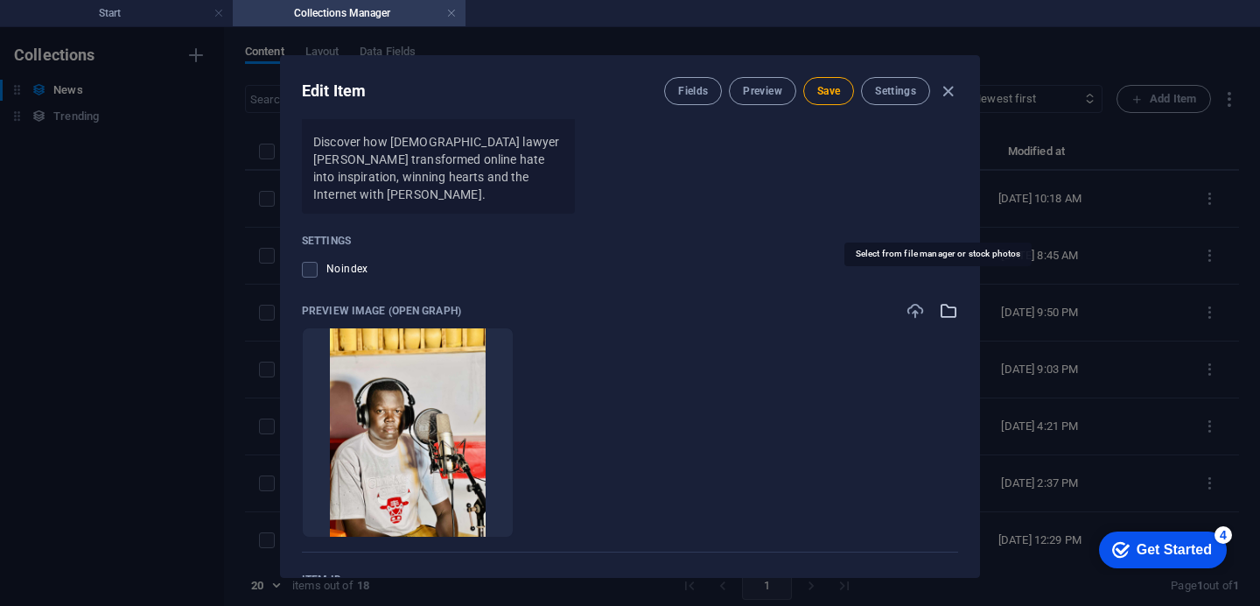
click at [939, 301] on icon "button" at bounding box center [948, 310] width 19 height 19
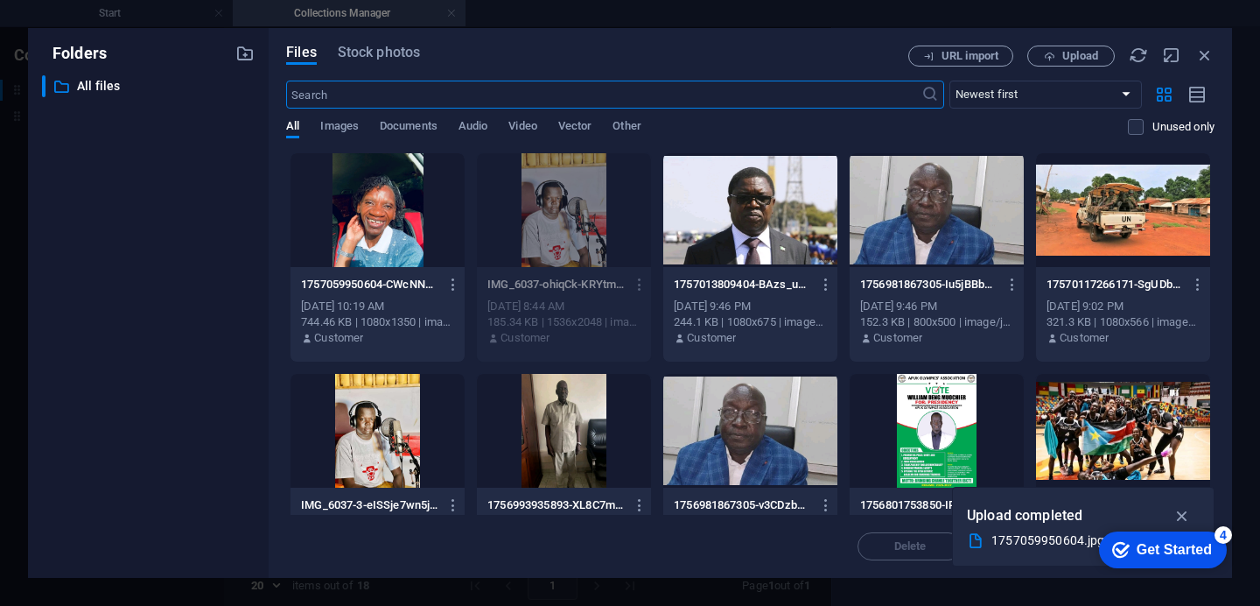
click at [368, 193] on div at bounding box center [378, 210] width 174 height 114
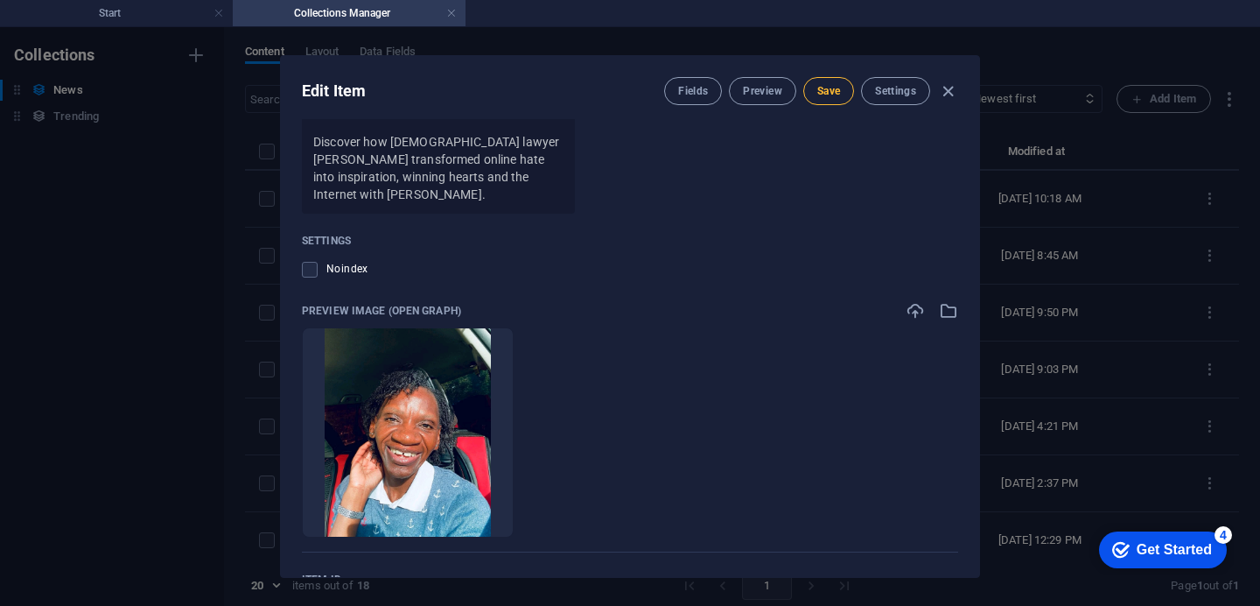
click at [841, 81] on button "Save" at bounding box center [828, 91] width 51 height 28
click at [967, 175] on div "Name Zambian Lawyer [PERSON_NAME] Turns Online Hate into Inspiration and Wins t…" at bounding box center [630, 348] width 698 height 458
click at [971, 317] on div "Name Zambian Lawyer [PERSON_NAME] Turns Online Hate into Inspiration and Wins t…" at bounding box center [630, 348] width 698 height 458
drag, startPoint x: 971, startPoint y: 317, endPoint x: 973, endPoint y: 416, distance: 98.9
click at [973, 416] on div "Name Zambian Lawyer [PERSON_NAME] Turns Online Hate into Inspiration and Wins t…" at bounding box center [630, 348] width 698 height 458
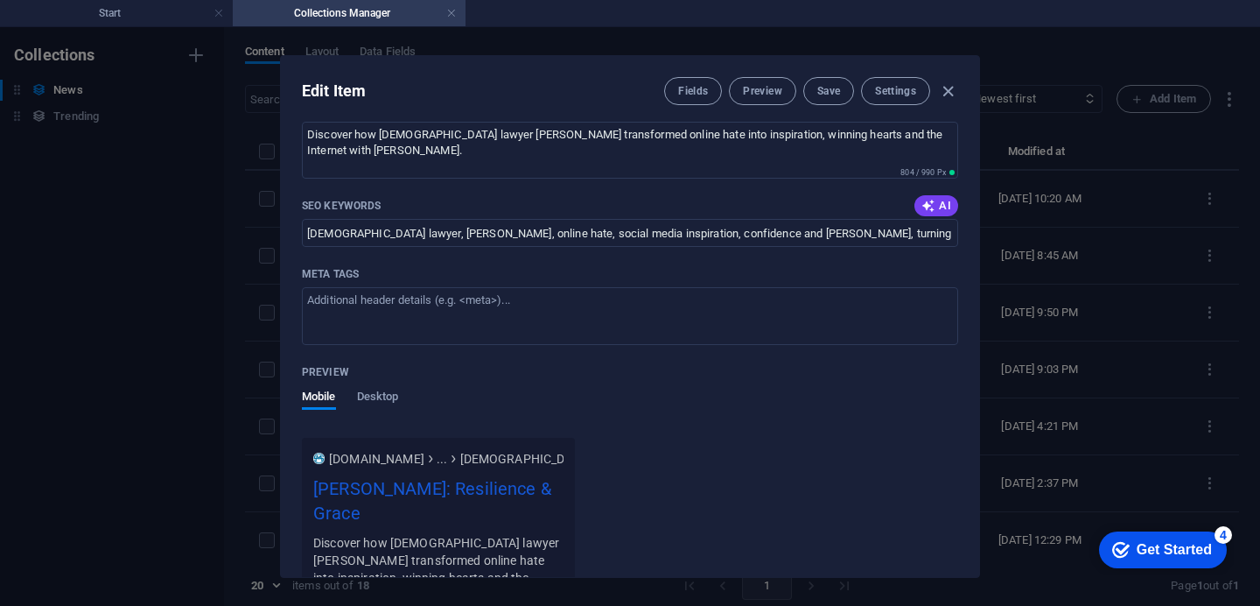
scroll to position [676, 0]
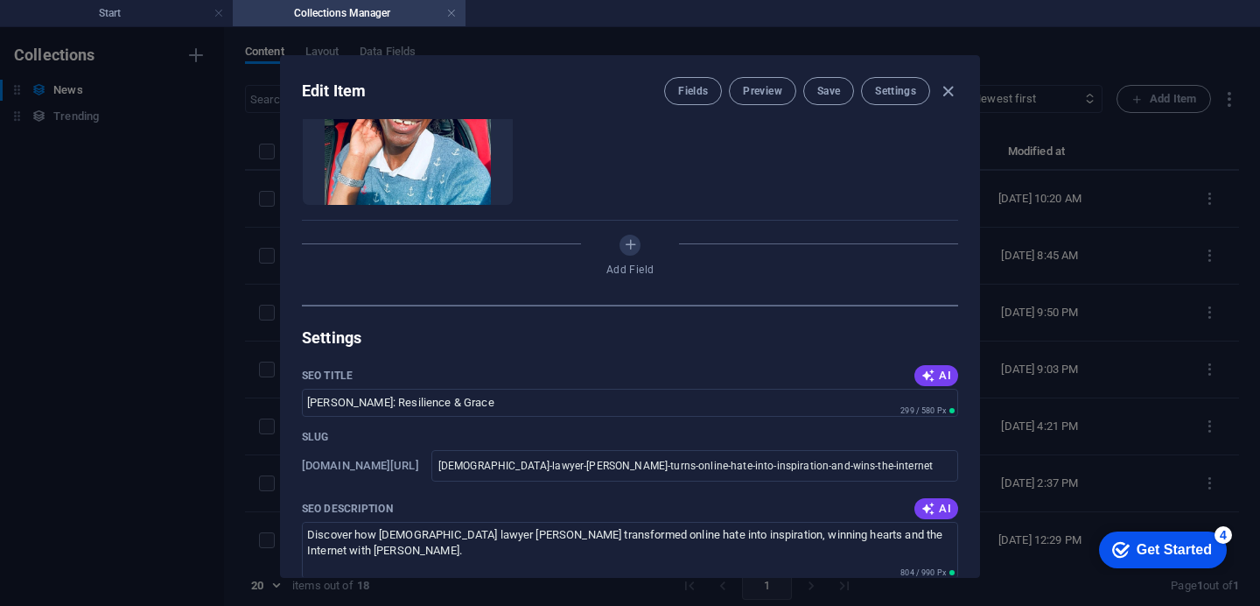
click at [972, 256] on div "Name Zambian Lawyer [PERSON_NAME] Turns Online Hate into Inspiration and Wins t…" at bounding box center [630, 348] width 698 height 458
drag, startPoint x: 972, startPoint y: 256, endPoint x: 969, endPoint y: 270, distance: 15.3
click at [969, 270] on div "Name Zambian Lawyer [PERSON_NAME] Turns Online Hate into Inspiration and Wins t…" at bounding box center [630, 348] width 698 height 458
drag, startPoint x: 978, startPoint y: 274, endPoint x: 975, endPoint y: 264, distance: 10.0
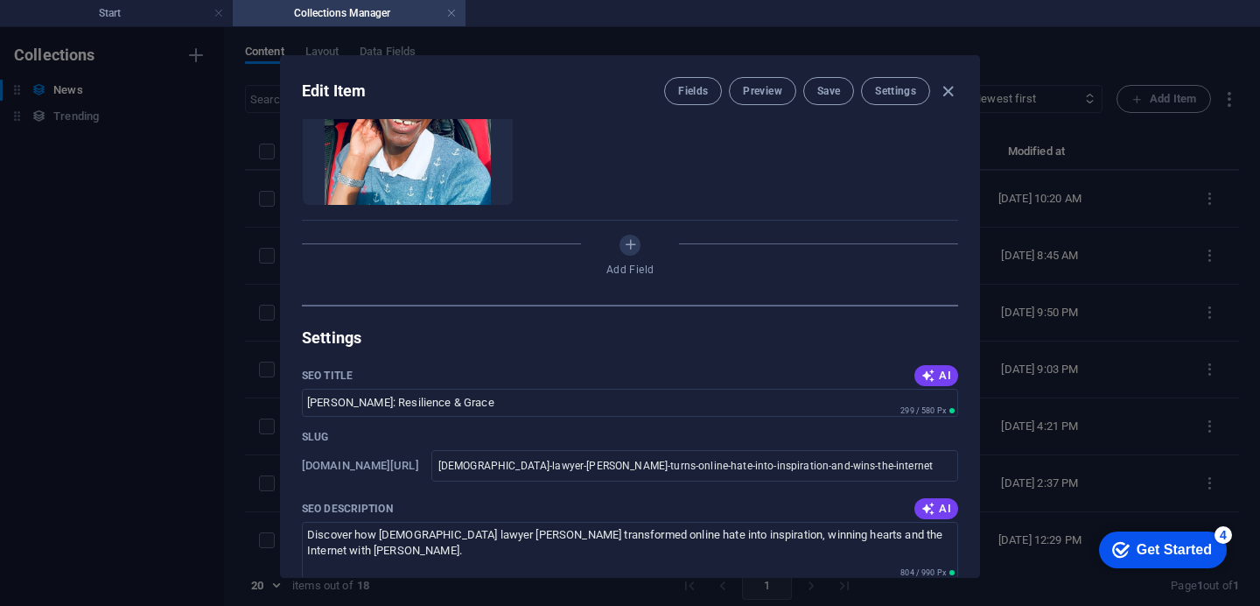
click at [975, 264] on div "Edit Item Fields Preview Save Settings Name Zambian Lawyer [PERSON_NAME] Turns …" at bounding box center [630, 316] width 700 height 522
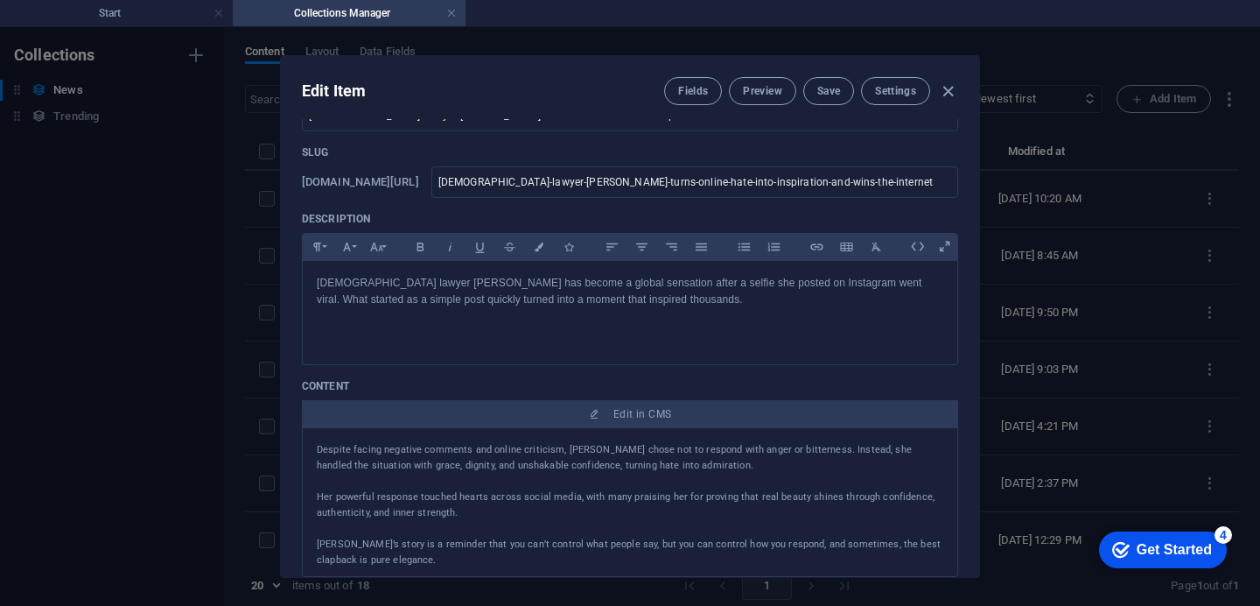
scroll to position [0, 0]
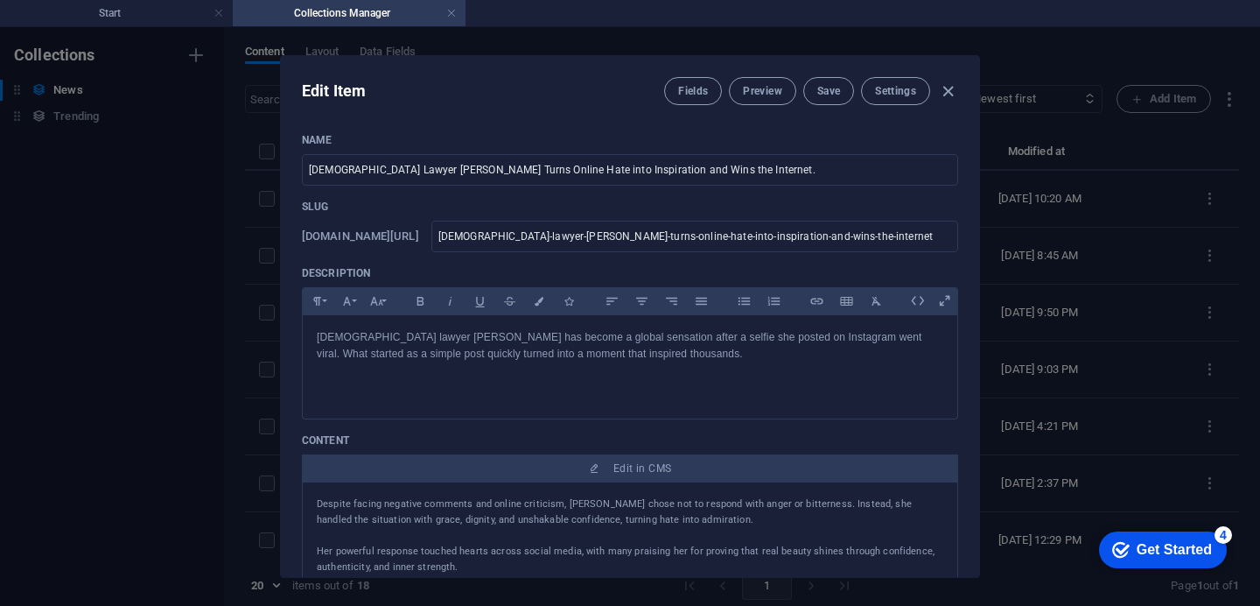
click at [973, 80] on div "Edit Item Fields Preview Save Settings" at bounding box center [630, 87] width 698 height 63
click at [976, 100] on div "Edit Item Fields Preview Save Settings" at bounding box center [630, 87] width 698 height 63
click at [359, 13] on h4 "Collections Manager" at bounding box center [349, 13] width 233 height 19
